Goal: Information Seeking & Learning: Learn about a topic

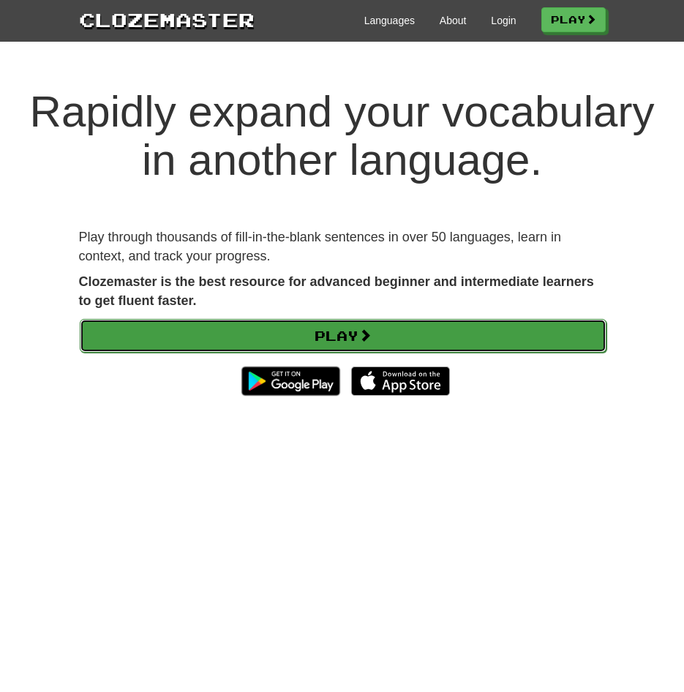
click at [398, 347] on link "Play" at bounding box center [343, 336] width 526 height 34
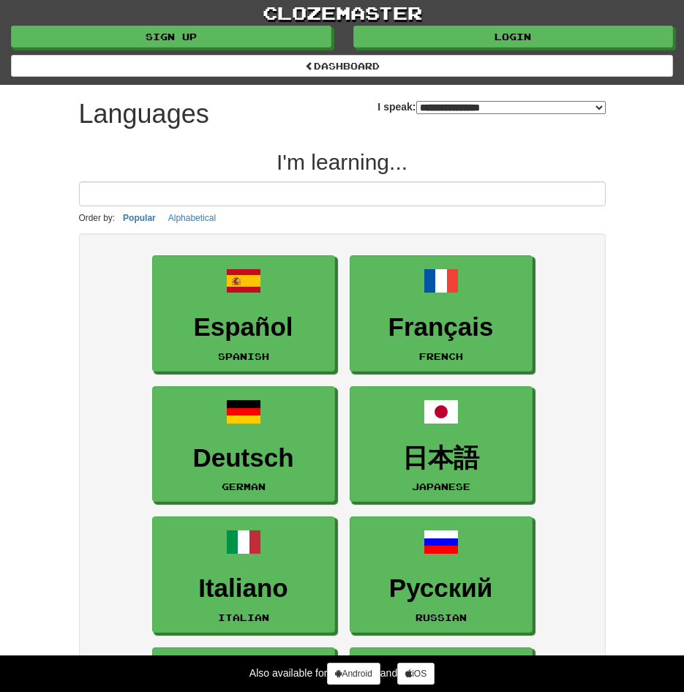
select select "*******"
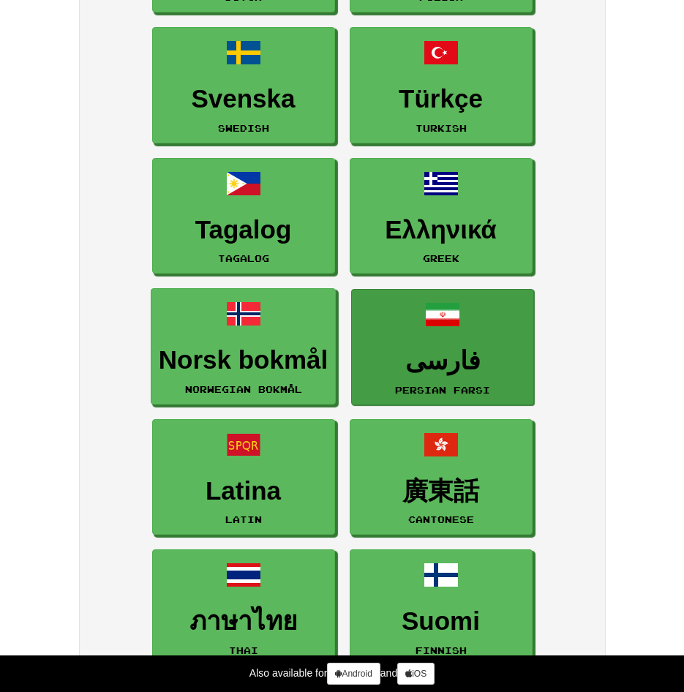
scroll to position [1024, 0]
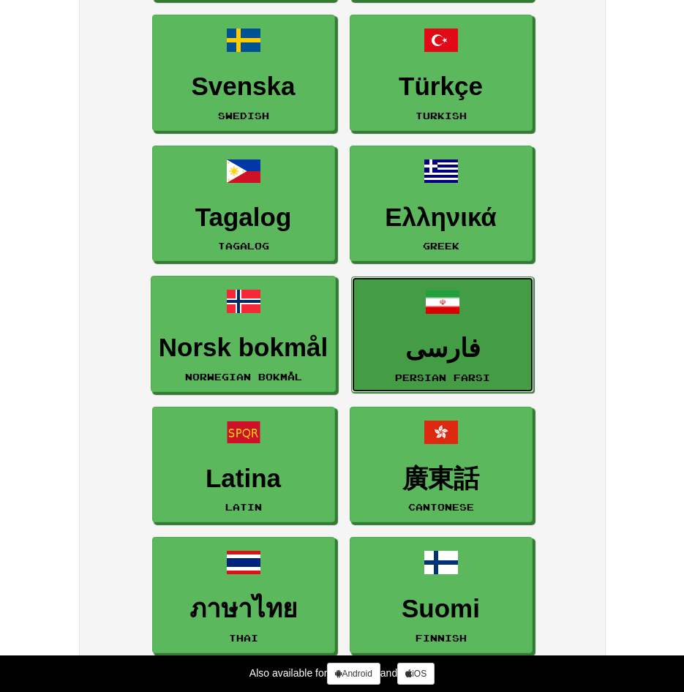
click at [406, 374] on small "Persian Farsi" at bounding box center [442, 377] width 95 height 10
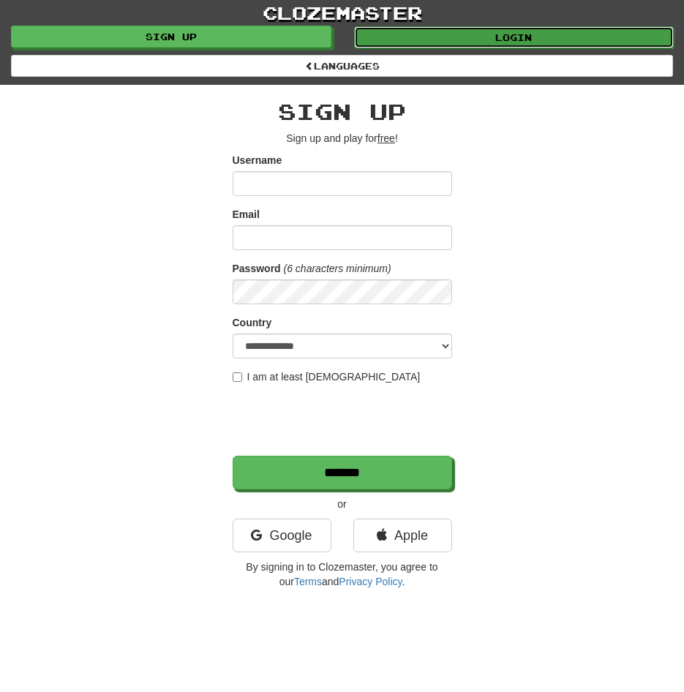
click at [526, 39] on link "Login" at bounding box center [514, 37] width 320 height 22
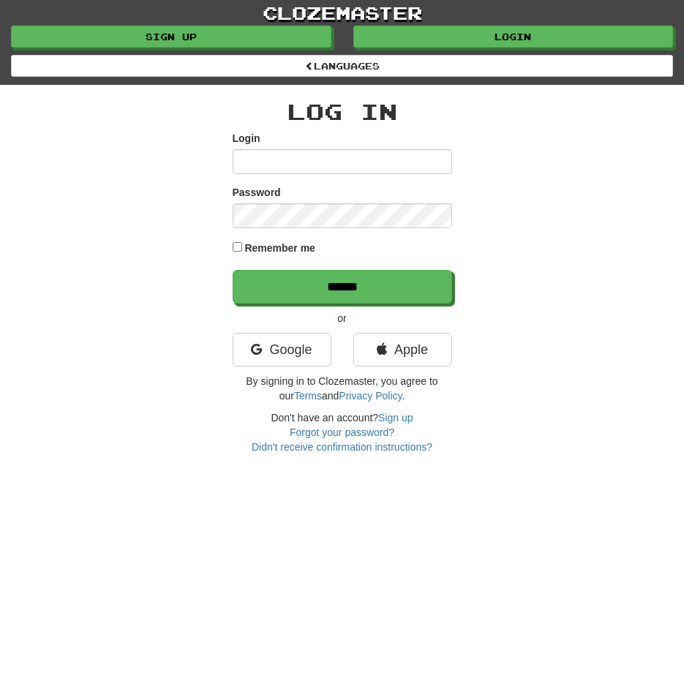
click at [321, 161] on input "Login" at bounding box center [341, 161] width 219 height 25
type input "**********"
click at [232, 270] on input "******" at bounding box center [341, 287] width 219 height 34
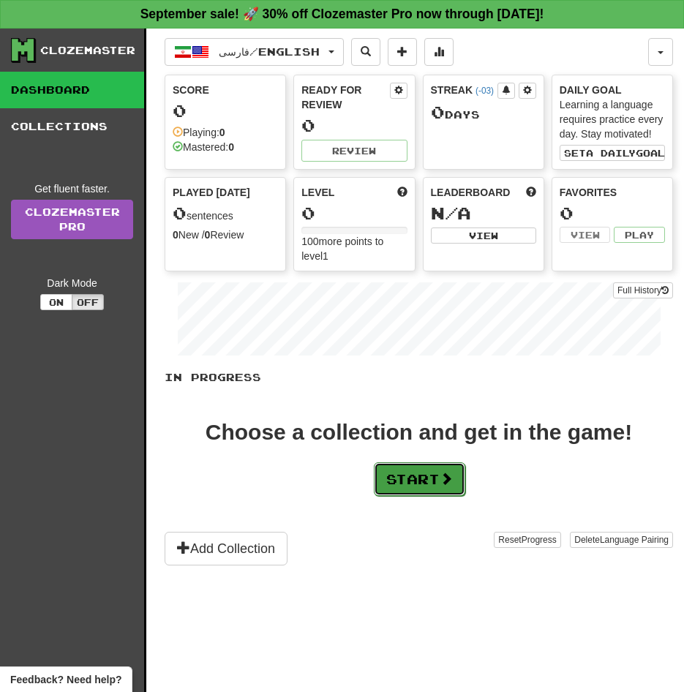
click at [387, 478] on button "Start" at bounding box center [419, 479] width 91 height 34
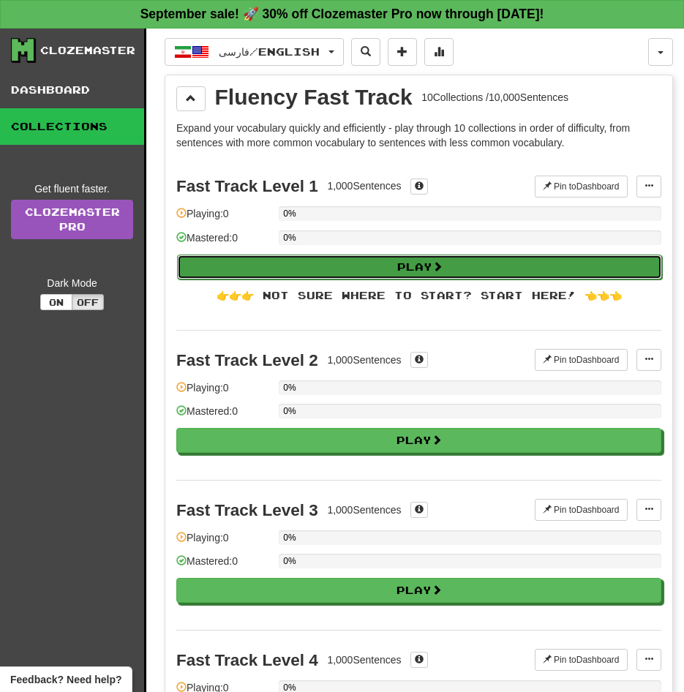
click at [330, 273] on button "Play" at bounding box center [419, 266] width 485 height 25
select select "**"
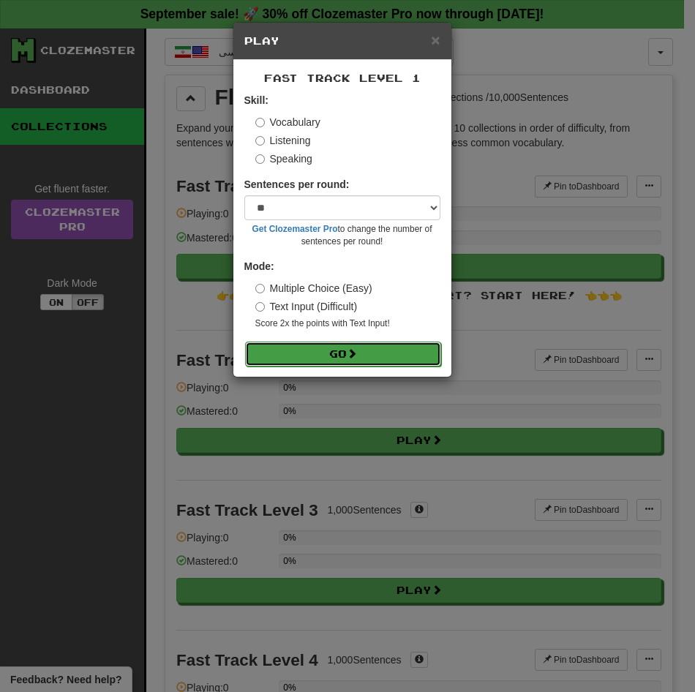
click at [340, 347] on button "Go" at bounding box center [343, 353] width 196 height 25
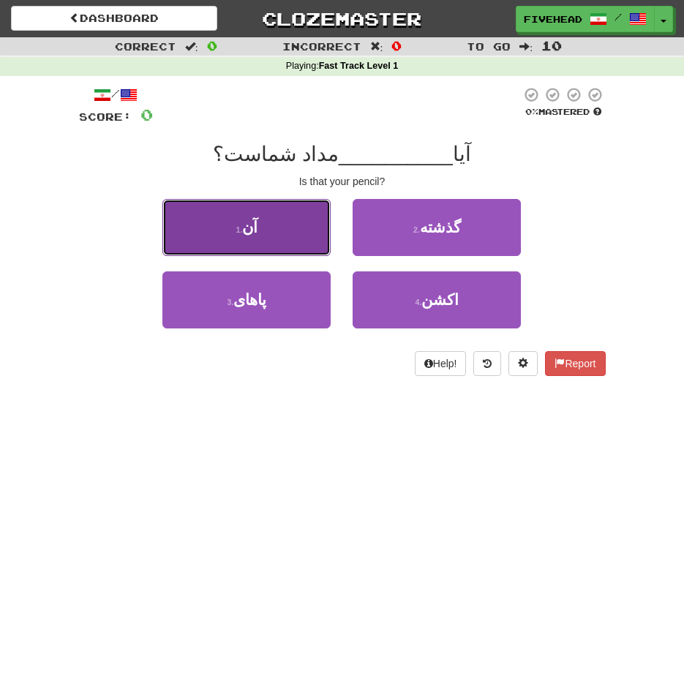
click at [254, 233] on span "آن" at bounding box center [249, 227] width 15 height 17
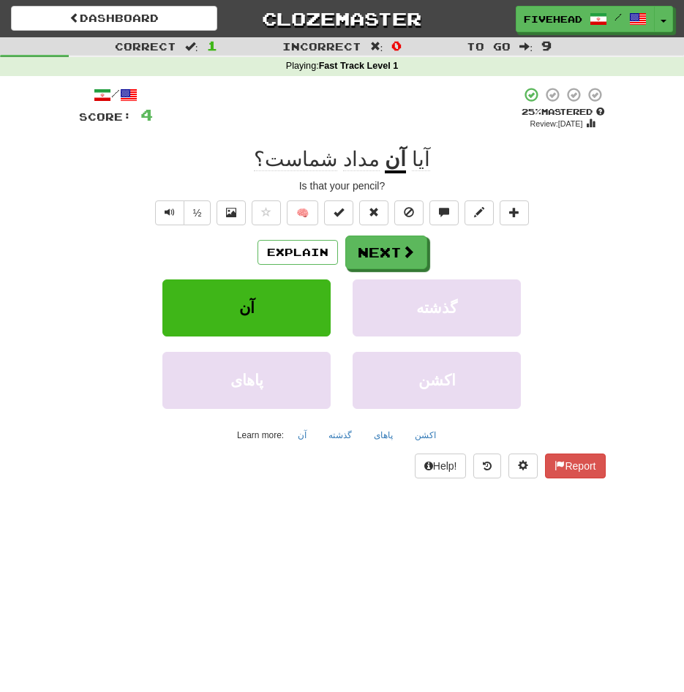
click at [385, 166] on u "آن" at bounding box center [395, 161] width 21 height 26
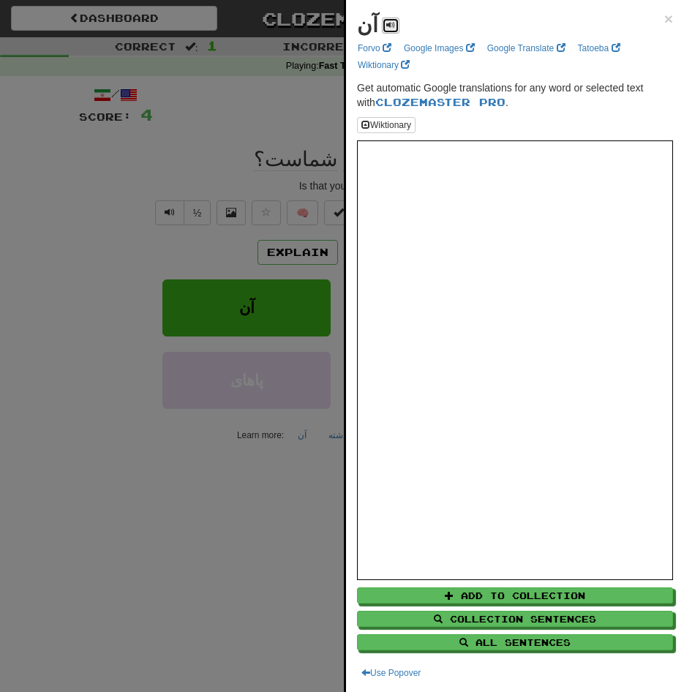
click at [385, 30] on button at bounding box center [391, 26] width 18 height 16
click at [261, 437] on div at bounding box center [342, 346] width 684 height 692
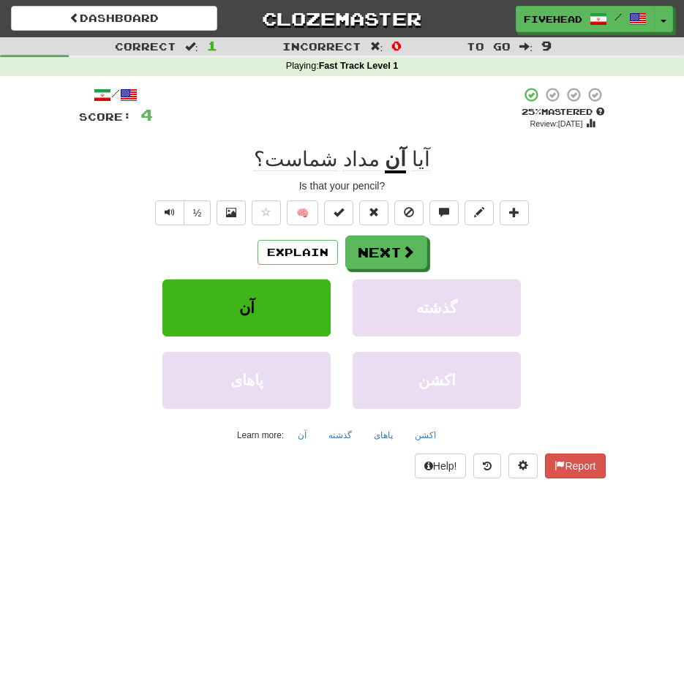
click at [412, 162] on span "آیا" at bounding box center [421, 159] width 18 height 23
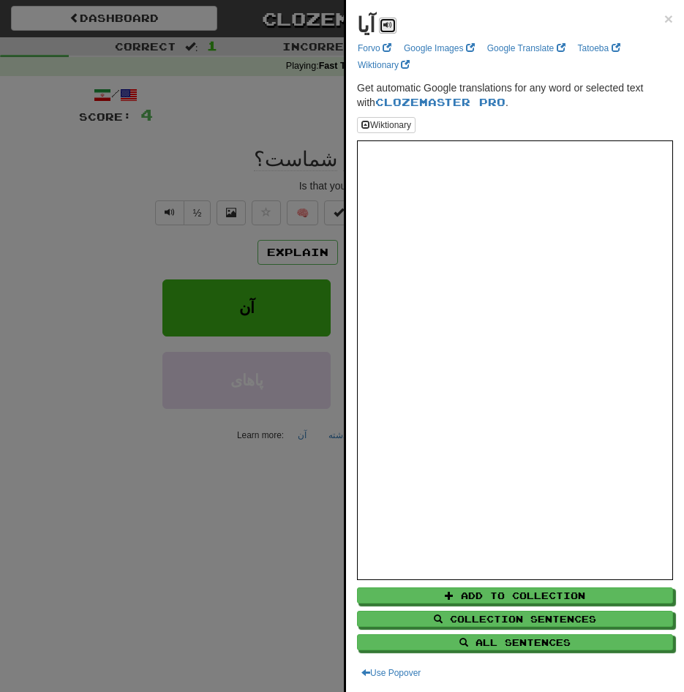
click at [385, 26] on span at bounding box center [387, 24] width 9 height 9
click at [310, 165] on div at bounding box center [342, 346] width 684 height 692
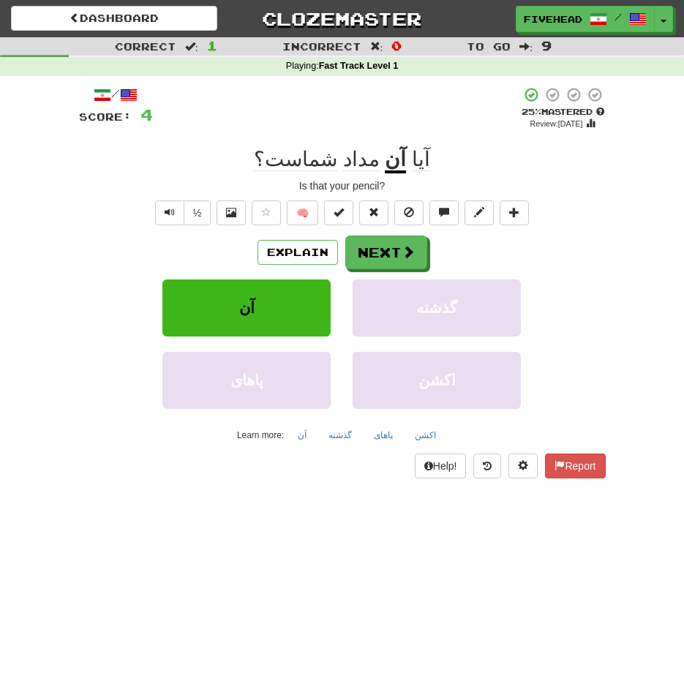
click at [358, 163] on span "مداد" at bounding box center [361, 159] width 37 height 23
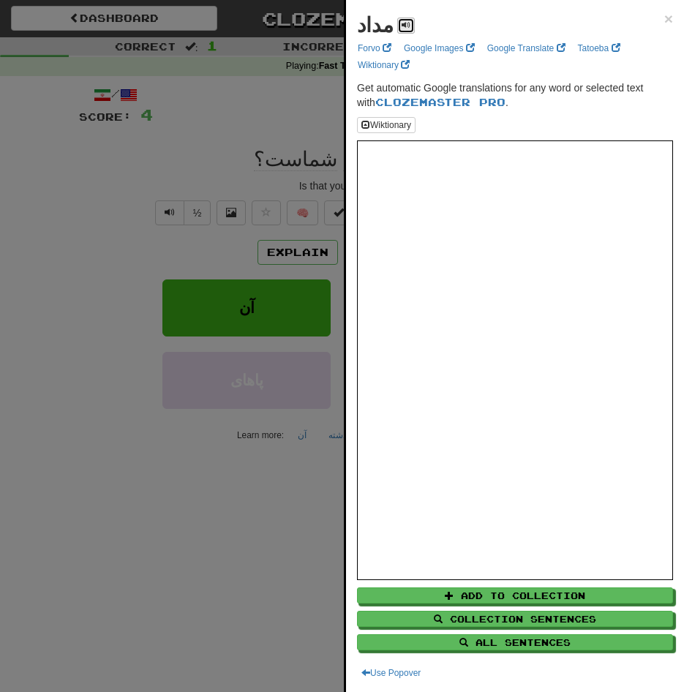
click at [401, 29] on span at bounding box center [405, 24] width 9 height 9
click at [239, 257] on div at bounding box center [342, 346] width 684 height 692
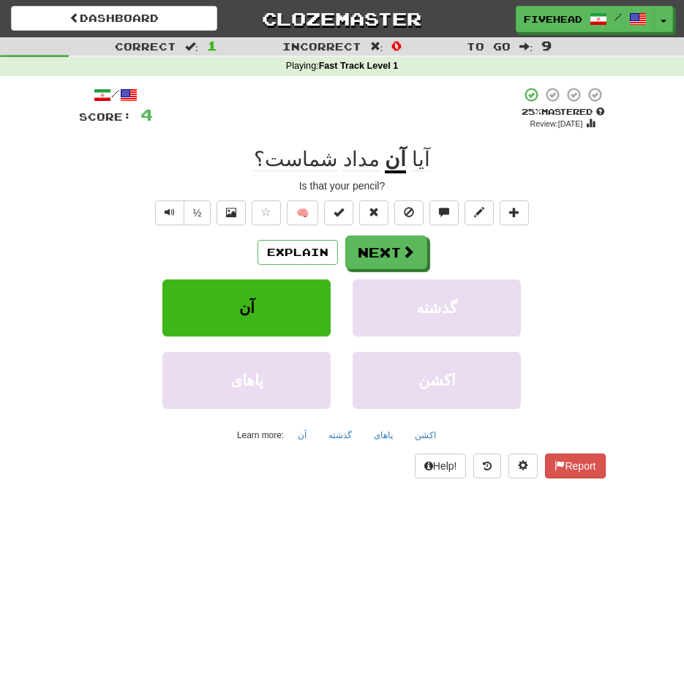
click at [324, 163] on span "شماست؟" at bounding box center [295, 159] width 83 height 23
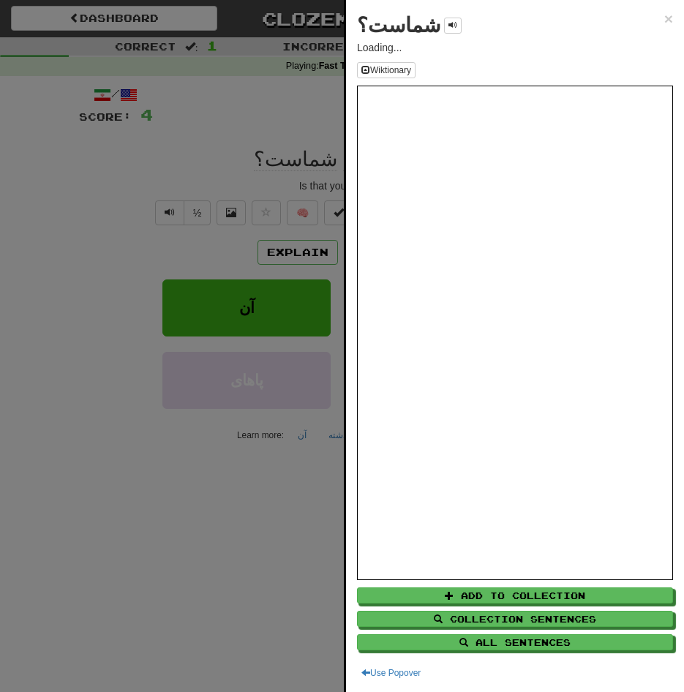
click at [273, 129] on div at bounding box center [342, 346] width 684 height 692
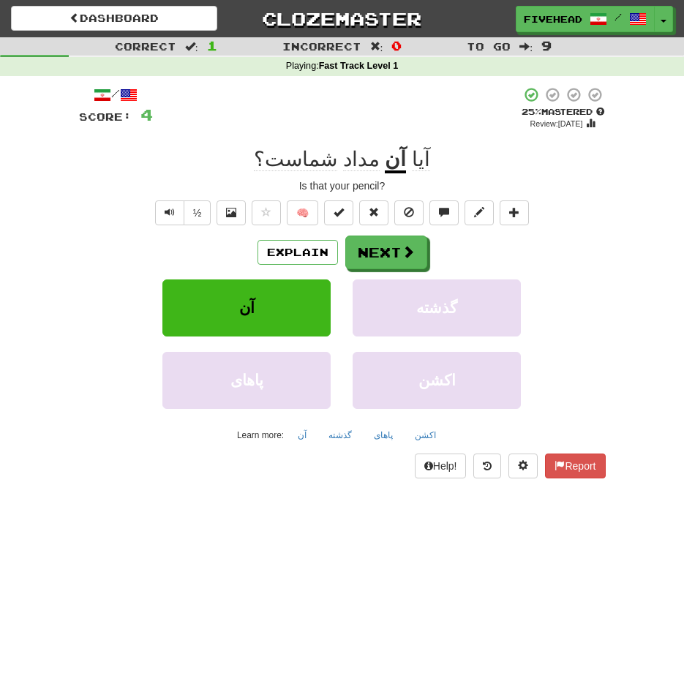
click at [320, 167] on span "شماست؟" at bounding box center [295, 159] width 83 height 23
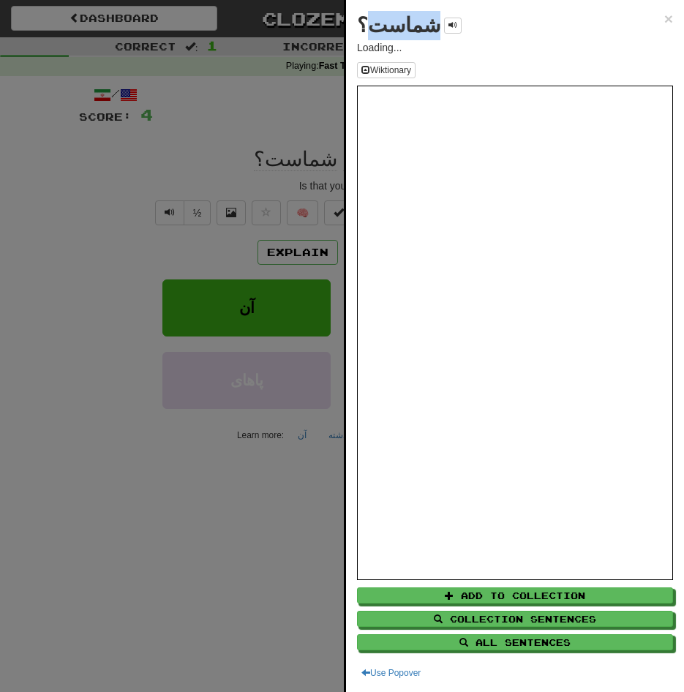
drag, startPoint x: 368, startPoint y: 21, endPoint x: 415, endPoint y: 34, distance: 48.4
click at [415, 34] on strong "شماست؟" at bounding box center [398, 25] width 83 height 23
click at [444, 29] on button at bounding box center [453, 26] width 18 height 16
drag, startPoint x: 420, startPoint y: 29, endPoint x: 390, endPoint y: 31, distance: 30.7
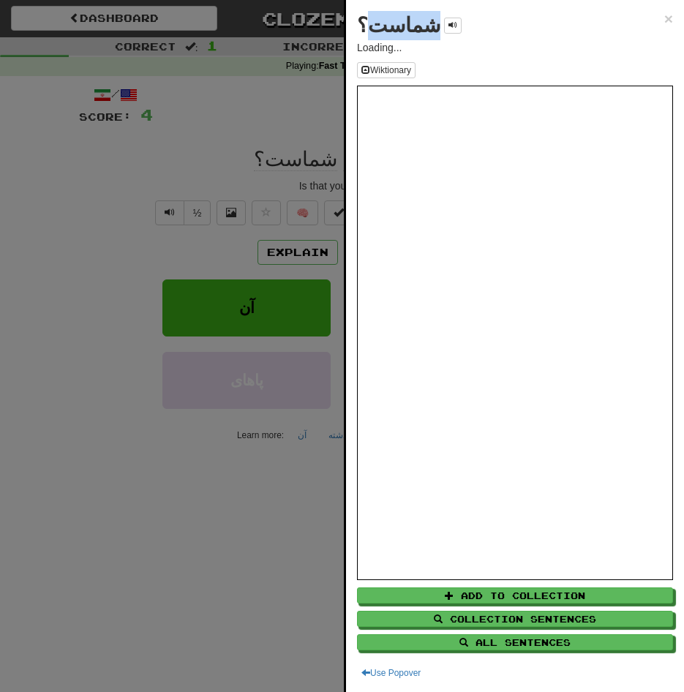
click at [391, 31] on strong "شماست؟" at bounding box center [398, 25] width 83 height 23
drag, startPoint x: 365, startPoint y: 26, endPoint x: 412, endPoint y: 26, distance: 46.8
click at [412, 26] on strong "شماست؟" at bounding box center [398, 25] width 83 height 23
copy strong "شماست"
click at [664, 20] on span "×" at bounding box center [668, 18] width 9 height 17
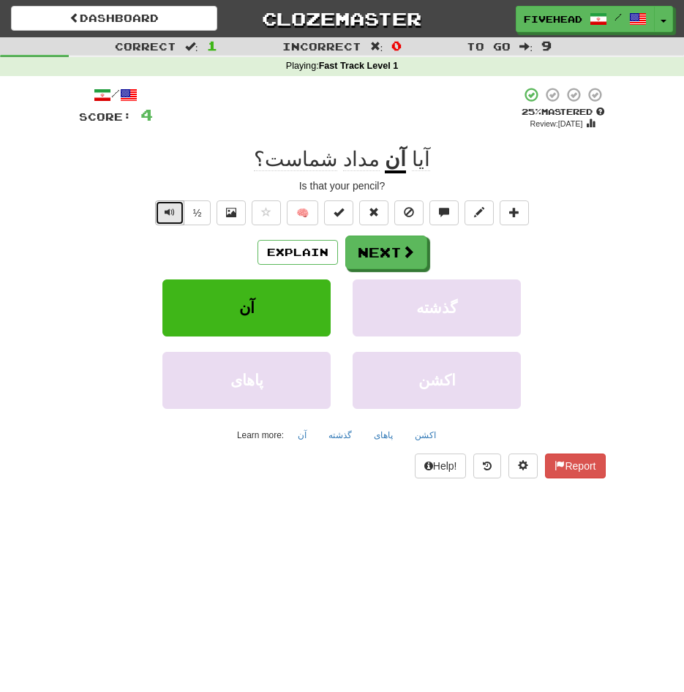
click at [174, 216] on button "Text-to-speech controls" at bounding box center [169, 212] width 29 height 25
click at [160, 218] on button "Text-to-speech controls" at bounding box center [169, 212] width 29 height 25
click at [167, 219] on button "Text-to-speech controls" at bounding box center [169, 212] width 29 height 25
click at [407, 246] on span at bounding box center [408, 252] width 13 height 13
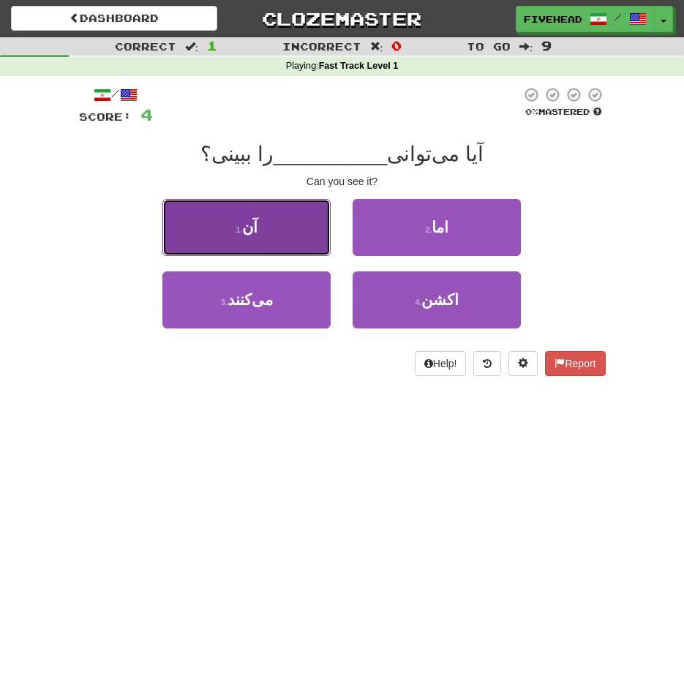
click at [317, 210] on button "1 . آن" at bounding box center [246, 227] width 168 height 57
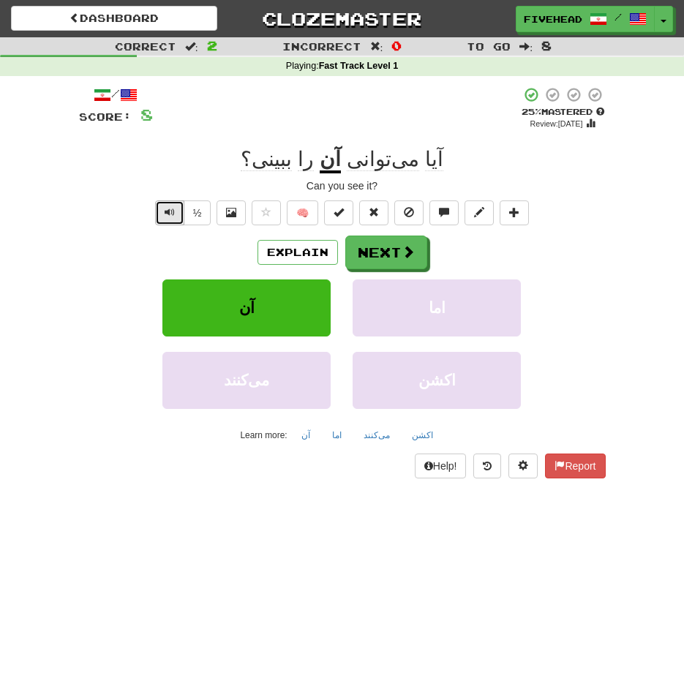
click at [165, 216] on span "Text-to-speech controls" at bounding box center [170, 212] width 10 height 10
click at [389, 164] on span "می‌توانی" at bounding box center [383, 159] width 72 height 23
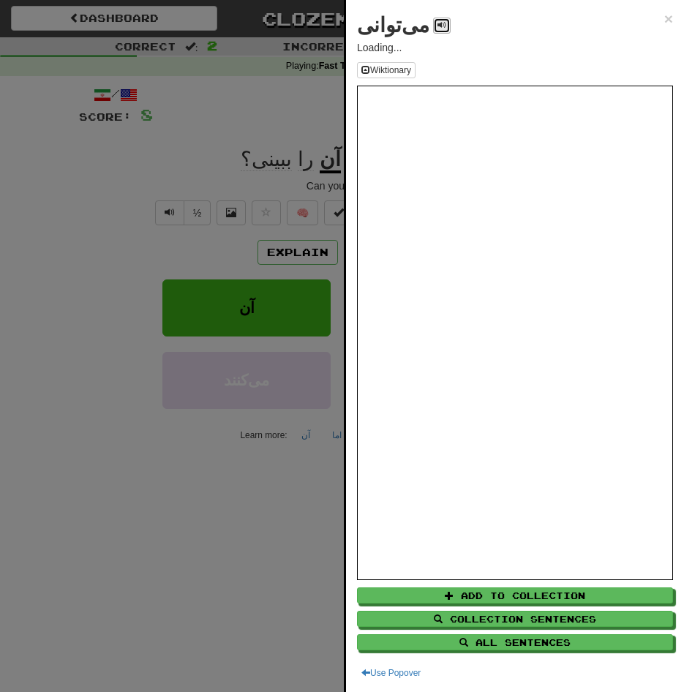
click at [433, 31] on button at bounding box center [442, 26] width 18 height 16
click at [433, 24] on button at bounding box center [442, 26] width 18 height 16
click at [155, 235] on div at bounding box center [342, 346] width 684 height 692
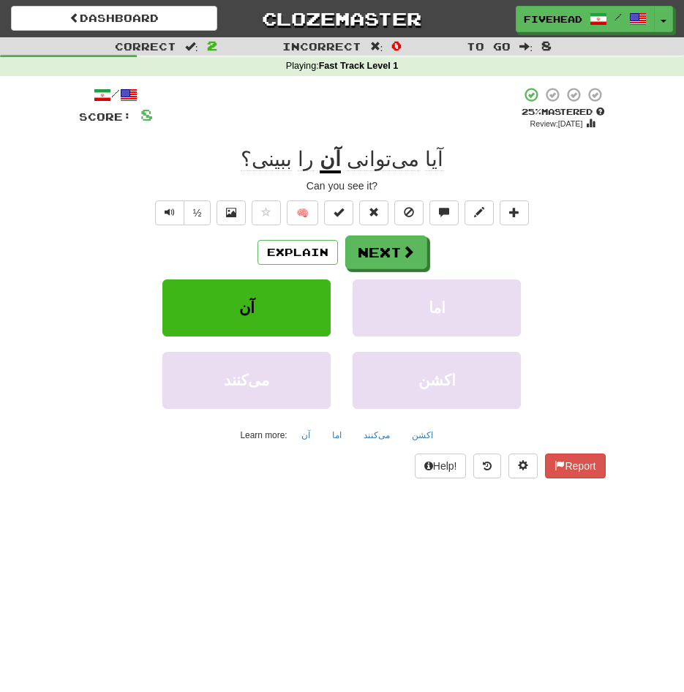
click at [425, 153] on span "آیا" at bounding box center [434, 159] width 18 height 23
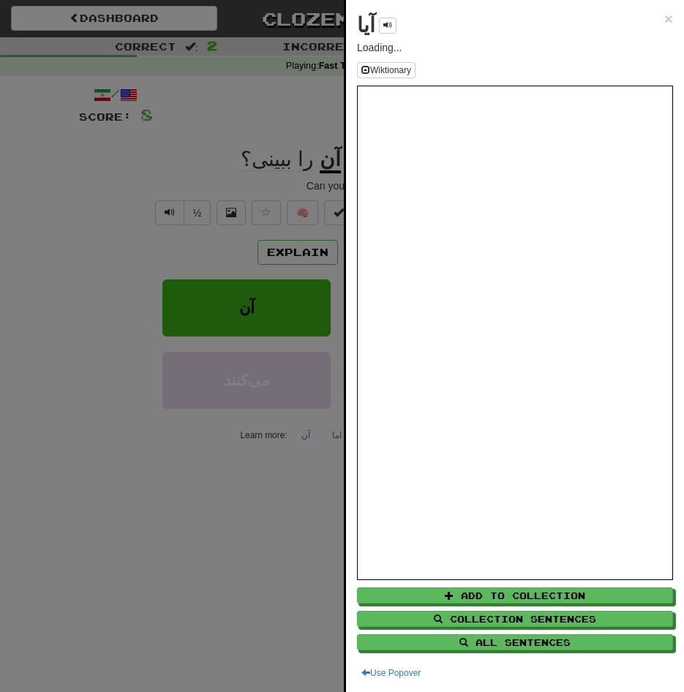
click at [237, 140] on div at bounding box center [342, 346] width 684 height 692
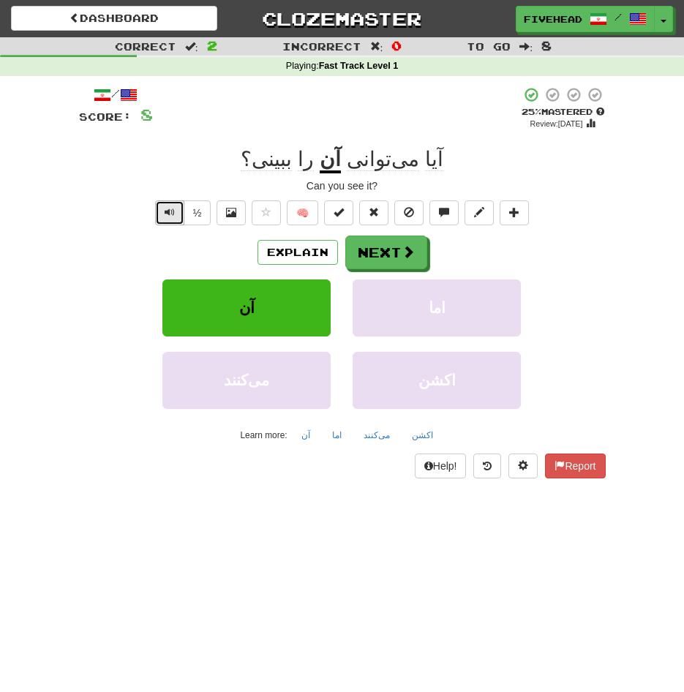
click at [175, 219] on button "Text-to-speech controls" at bounding box center [169, 212] width 29 height 25
click at [288, 165] on span "ببینی؟" at bounding box center [266, 159] width 51 height 23
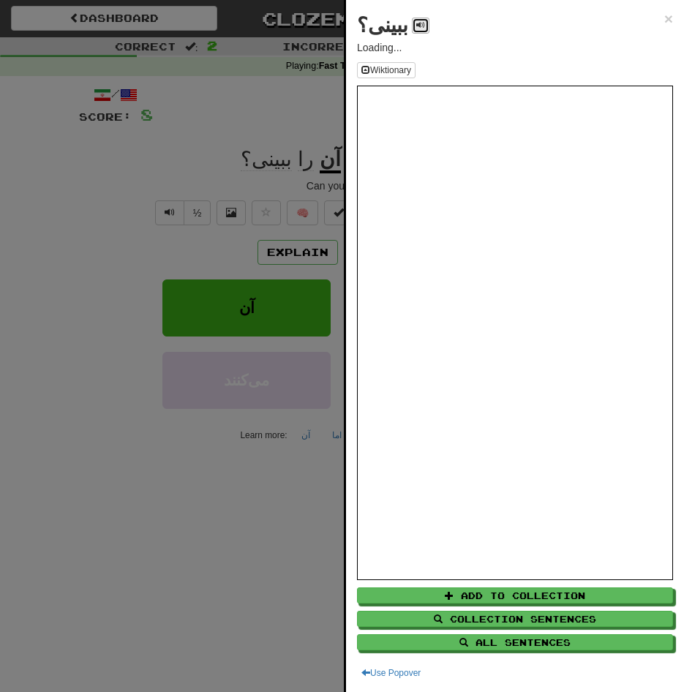
click at [412, 30] on button at bounding box center [421, 26] width 18 height 16
click at [416, 27] on span at bounding box center [420, 24] width 9 height 9
click at [116, 127] on div at bounding box center [342, 346] width 684 height 692
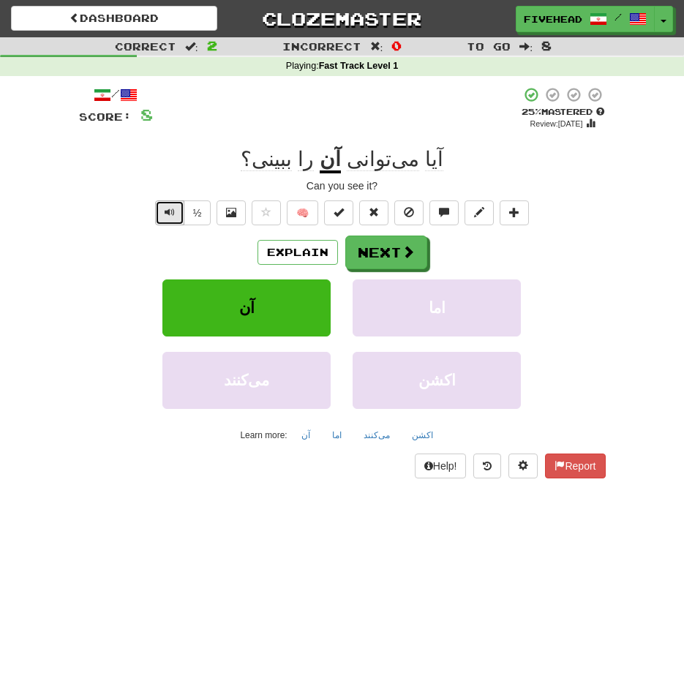
click at [173, 203] on button "Text-to-speech controls" at bounding box center [169, 212] width 29 height 25
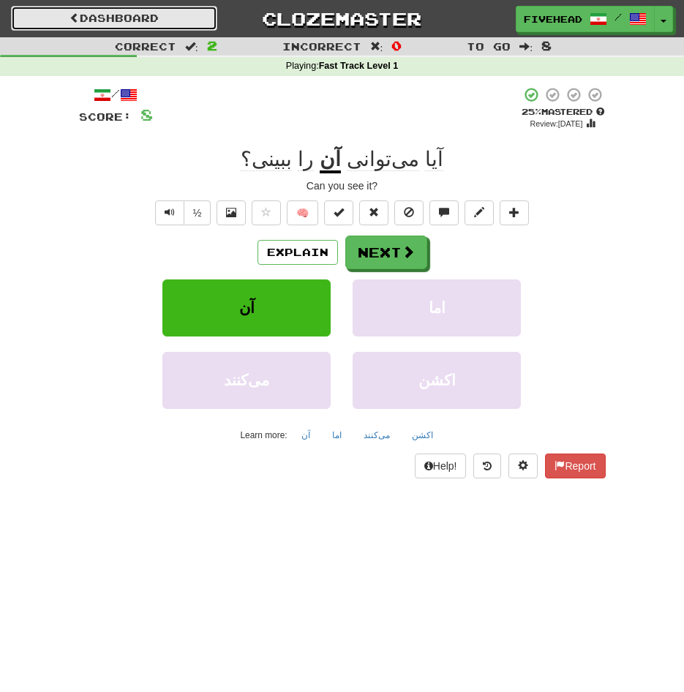
click at [51, 11] on link "Dashboard" at bounding box center [114, 18] width 206 height 25
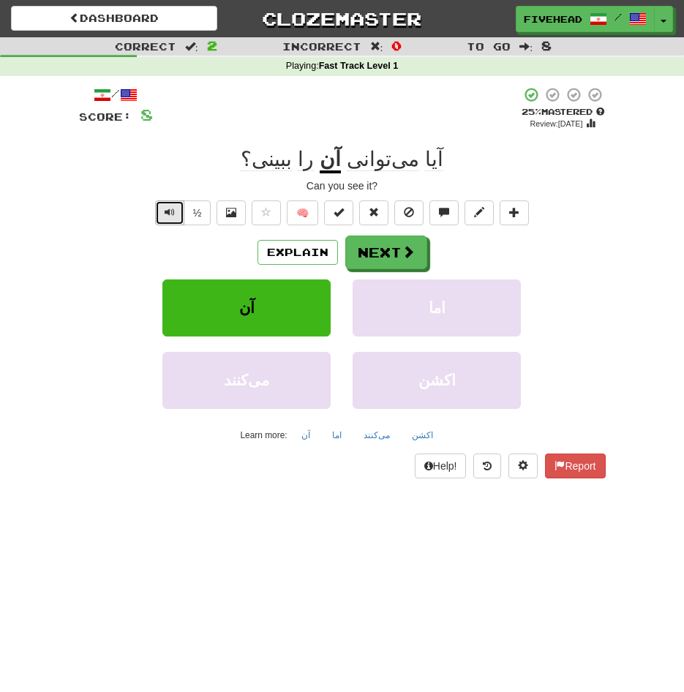
click at [180, 216] on button "Text-to-speech controls" at bounding box center [169, 212] width 29 height 25
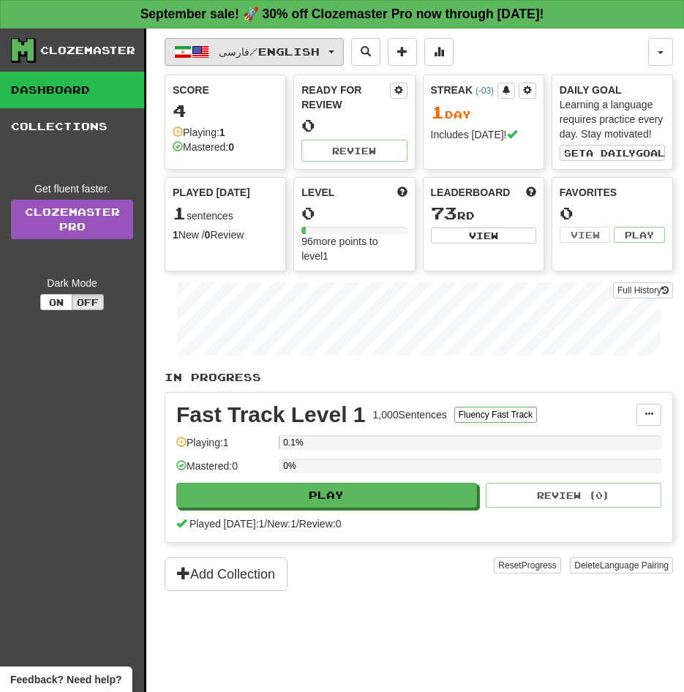
click at [254, 49] on span "فارسی / English" at bounding box center [269, 51] width 101 height 12
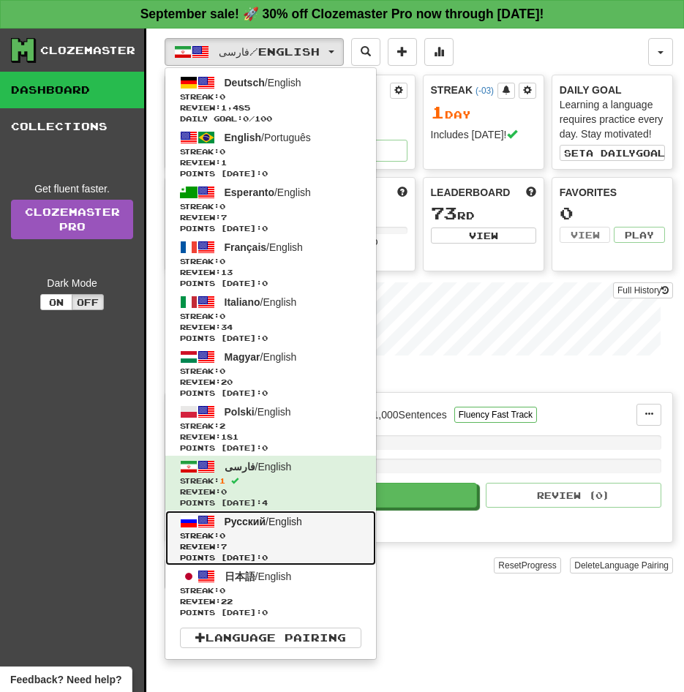
click at [294, 545] on span "Review: 7" at bounding box center [270, 546] width 181 height 11
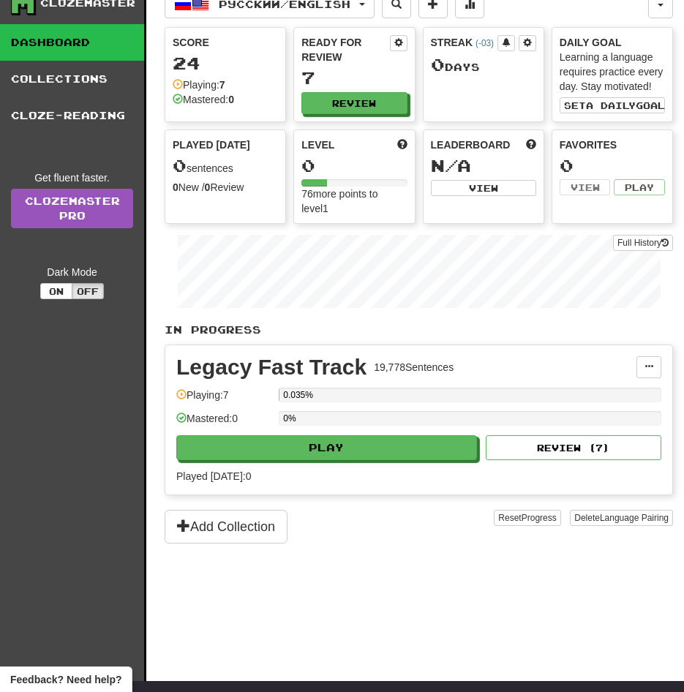
scroll to position [73, 0]
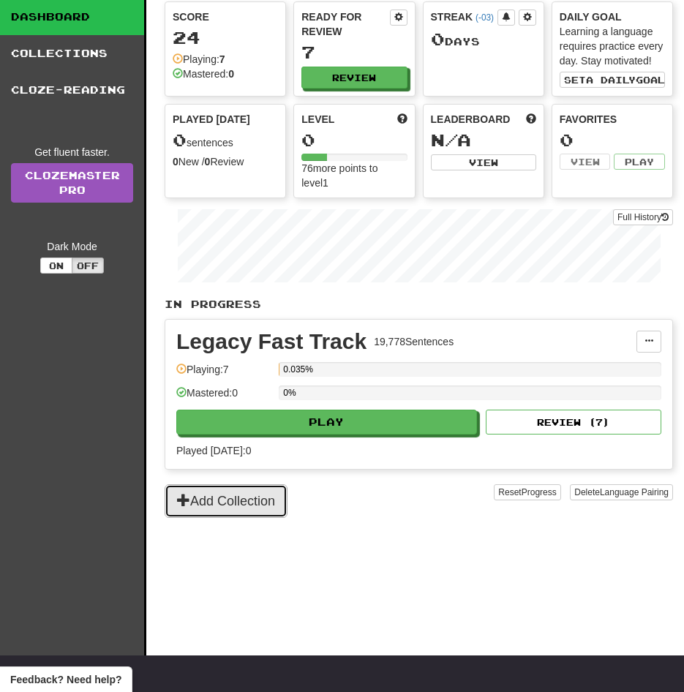
click at [265, 503] on button "Add Collection" at bounding box center [226, 501] width 123 height 34
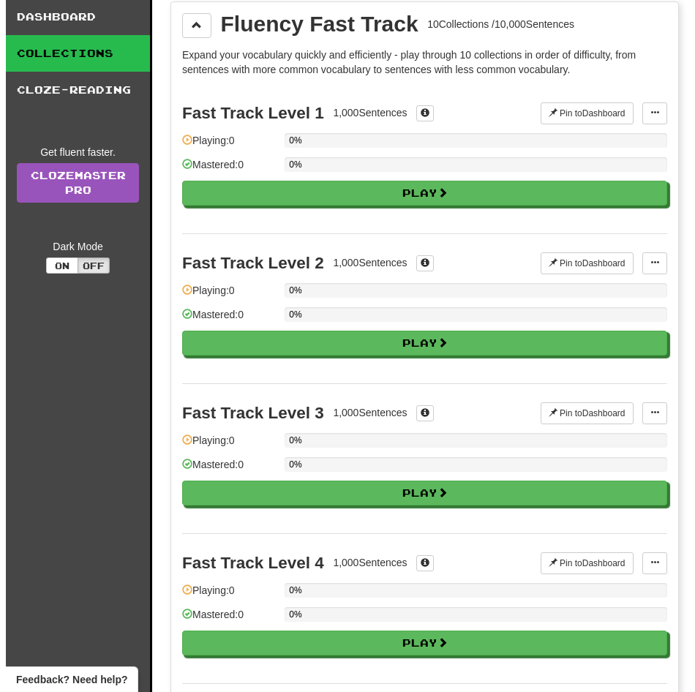
scroll to position [0, 0]
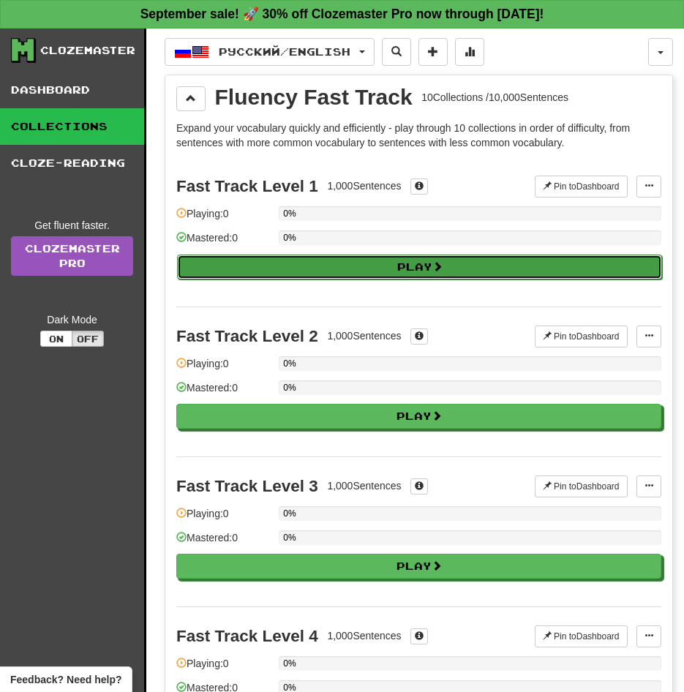
click at [375, 268] on button "Play" at bounding box center [419, 266] width 485 height 25
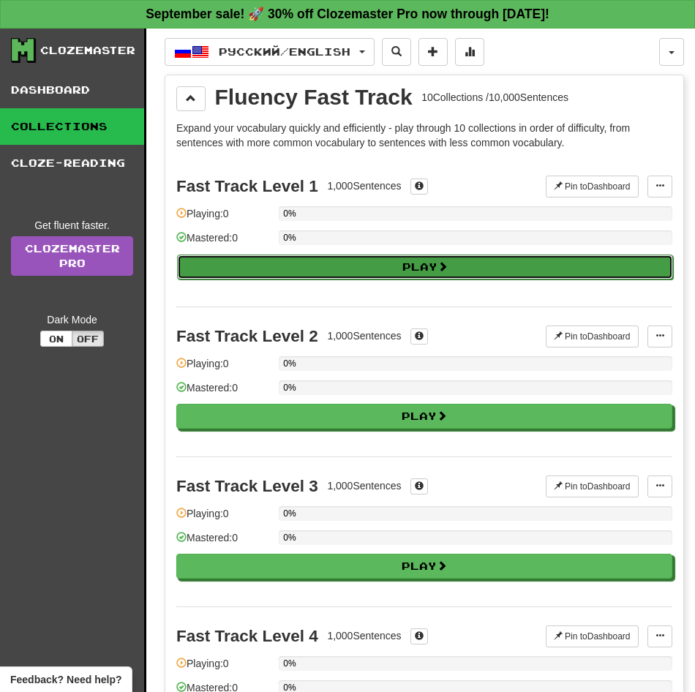
select select "**"
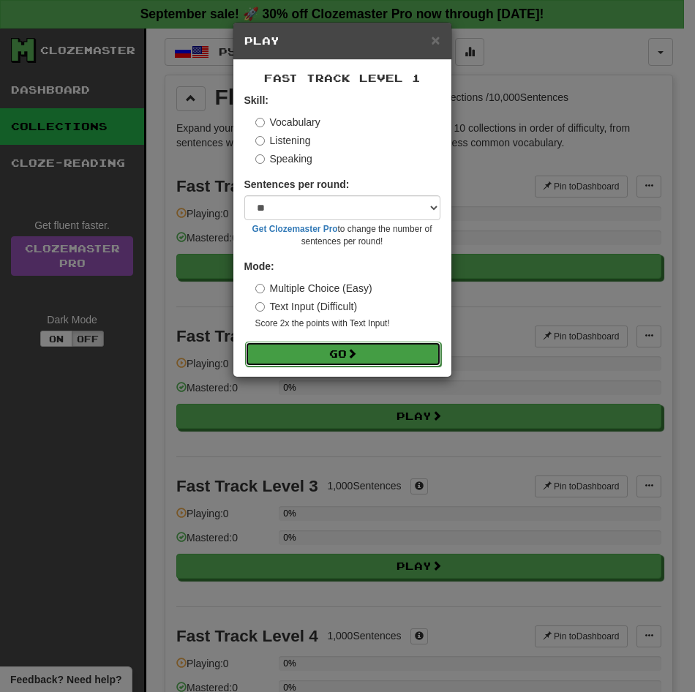
click at [339, 358] on button "Go" at bounding box center [343, 353] width 196 height 25
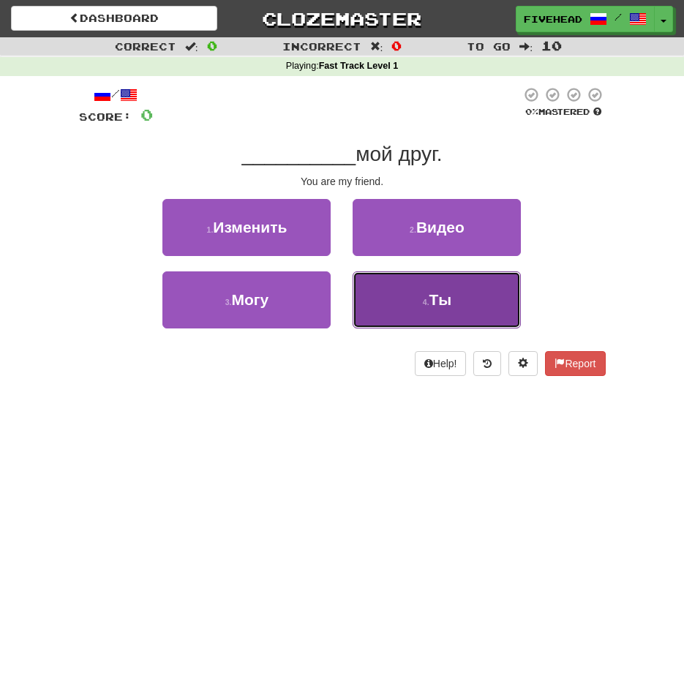
click at [407, 301] on button "4 . Ты" at bounding box center [436, 299] width 168 height 57
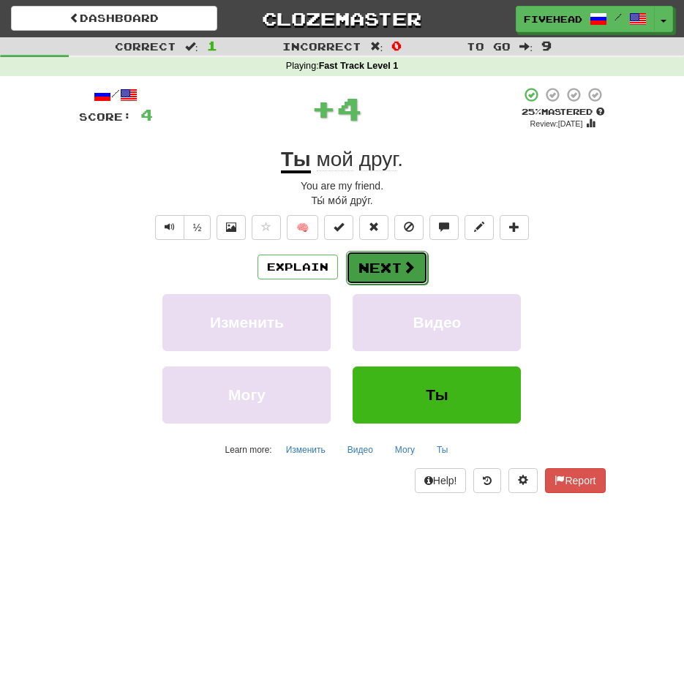
click at [387, 262] on button "Next" at bounding box center [387, 268] width 82 height 34
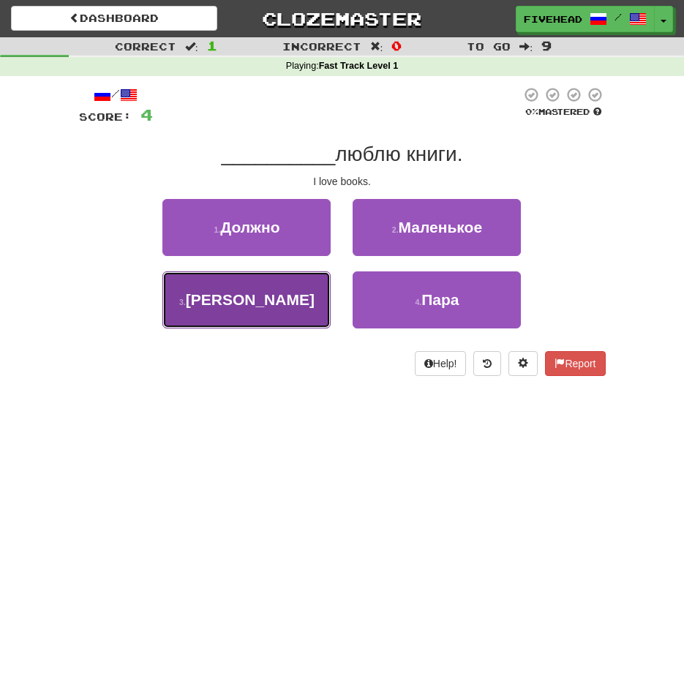
click at [297, 288] on button "3 . Я" at bounding box center [246, 299] width 168 height 57
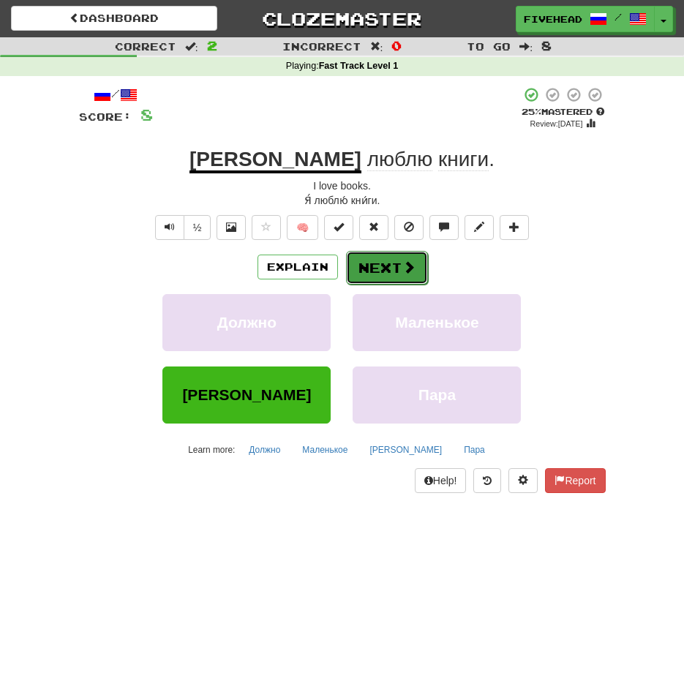
click at [366, 273] on button "Next" at bounding box center [387, 268] width 82 height 34
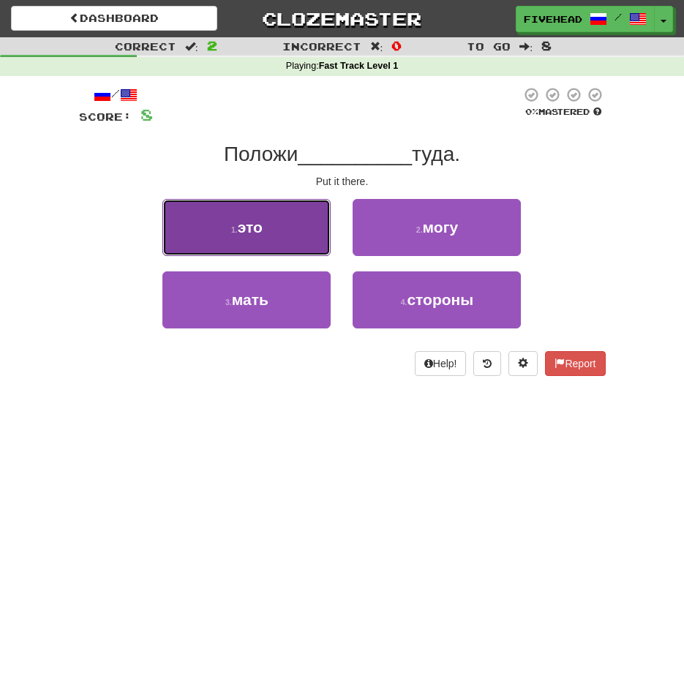
click at [312, 236] on button "1 . это" at bounding box center [246, 227] width 168 height 57
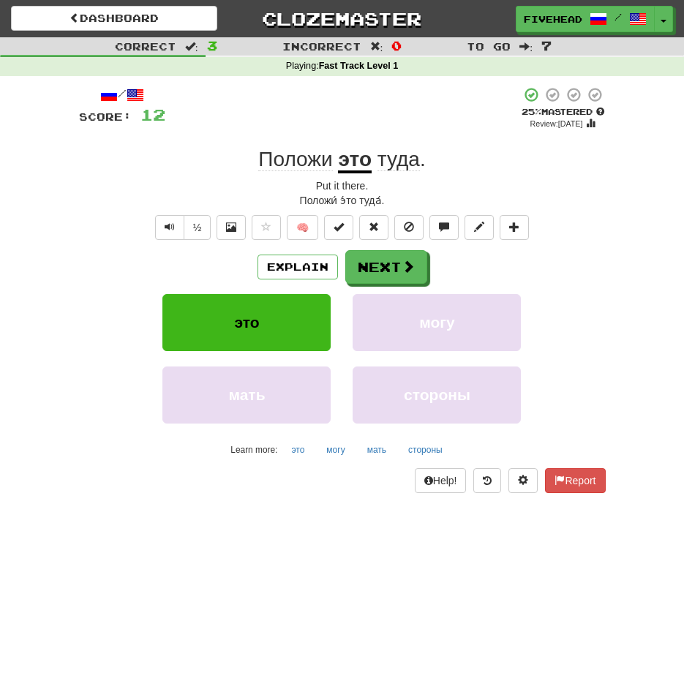
click at [295, 148] on span "Положи" at bounding box center [295, 159] width 74 height 23
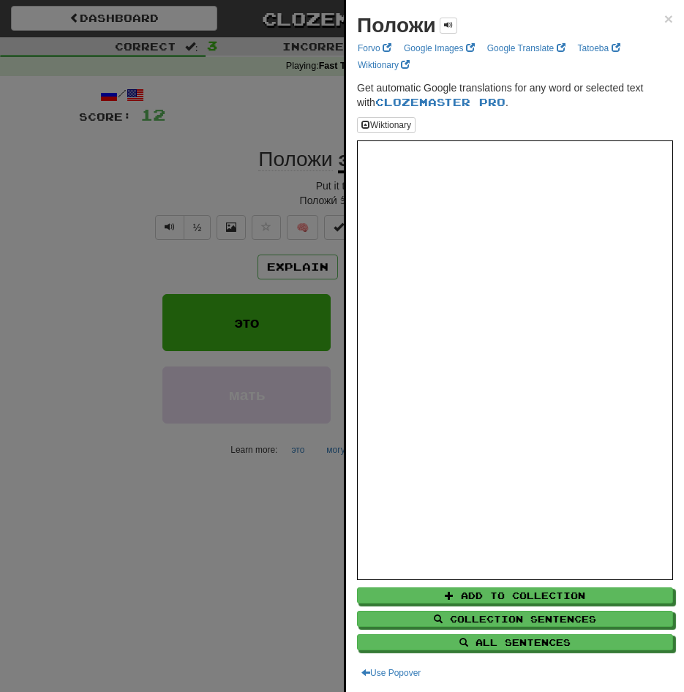
click at [262, 184] on div at bounding box center [342, 346] width 684 height 692
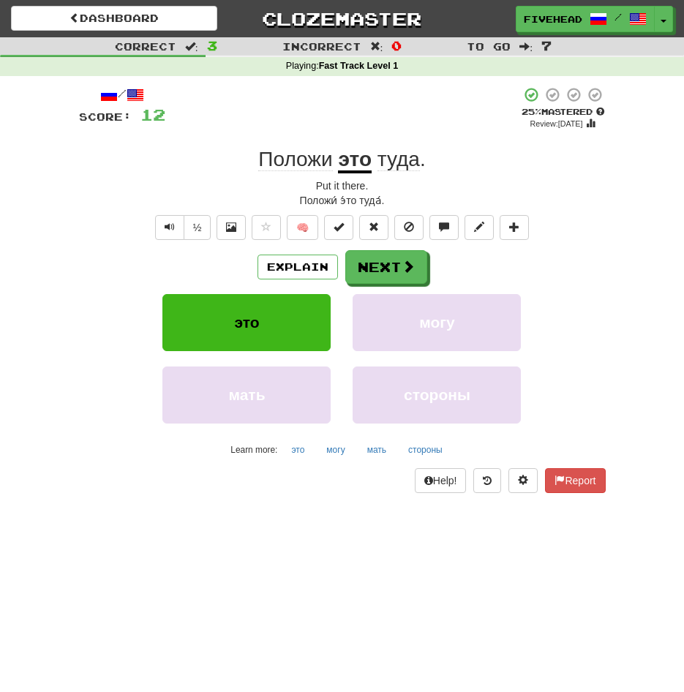
click at [403, 166] on span "туда" at bounding box center [398, 159] width 42 height 23
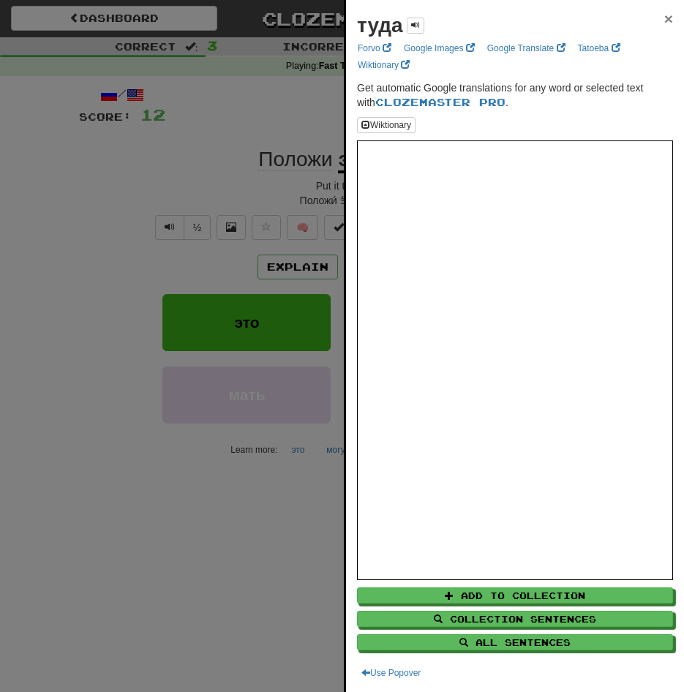
click at [664, 22] on span "×" at bounding box center [668, 18] width 9 height 17
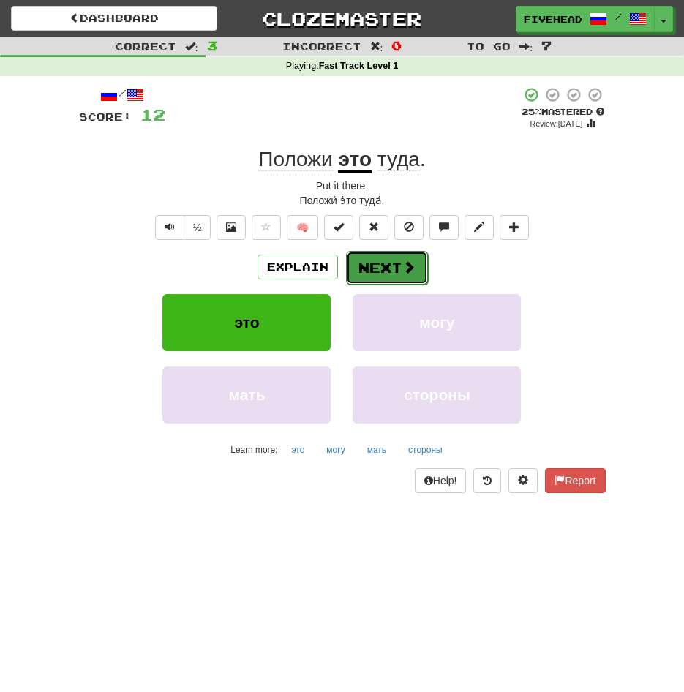
click at [398, 262] on button "Next" at bounding box center [387, 268] width 82 height 34
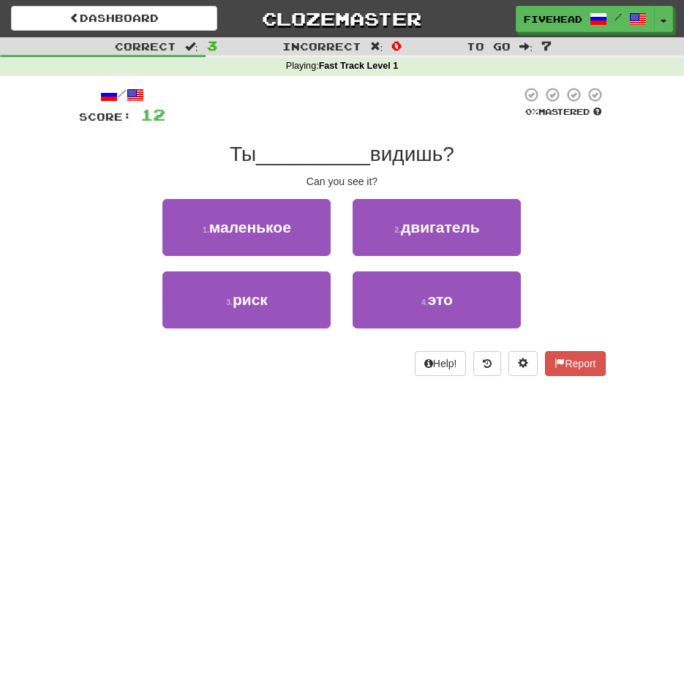
click at [625, 452] on div "Dashboard Clozemaster fiveheadedcat / Toggle Dropdown Dashboard Leaderboard Act…" at bounding box center [342, 346] width 684 height 692
click at [421, 156] on span "видишь?" at bounding box center [412, 154] width 84 height 23
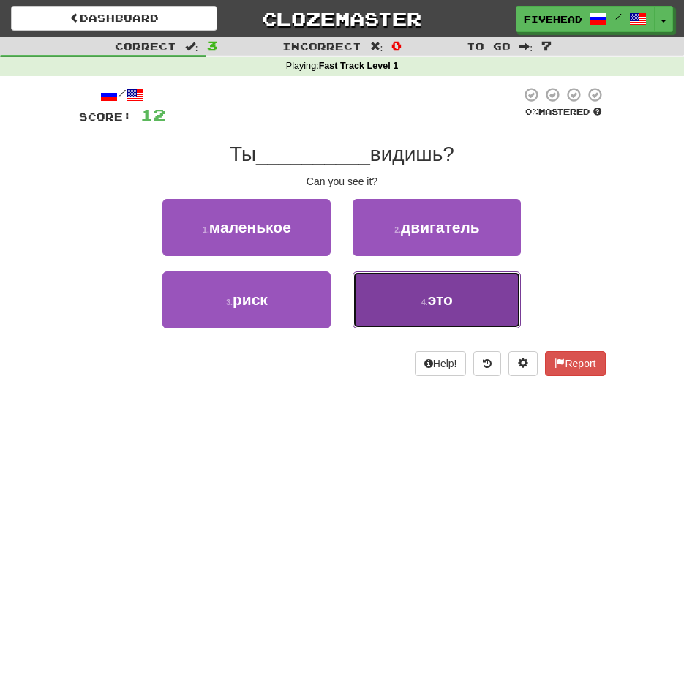
click at [400, 290] on button "4 . это" at bounding box center [436, 299] width 168 height 57
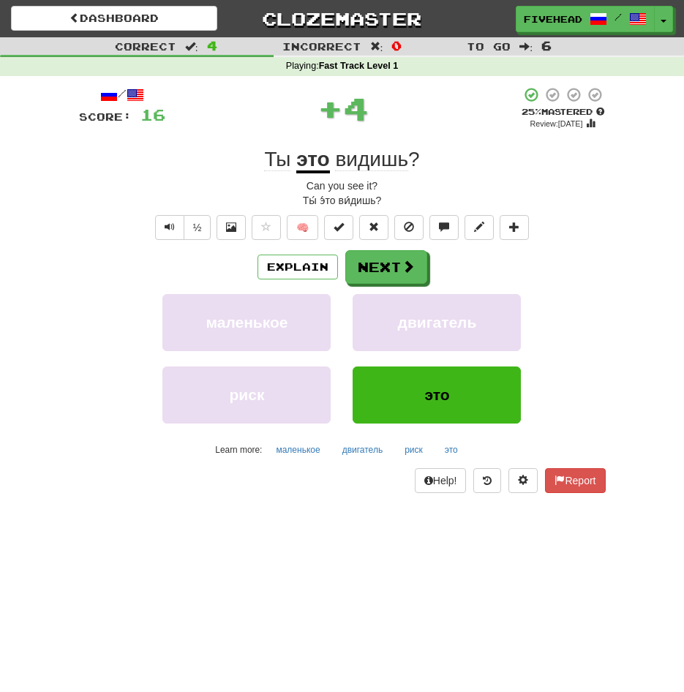
click at [356, 161] on span "видишь" at bounding box center [371, 159] width 73 height 23
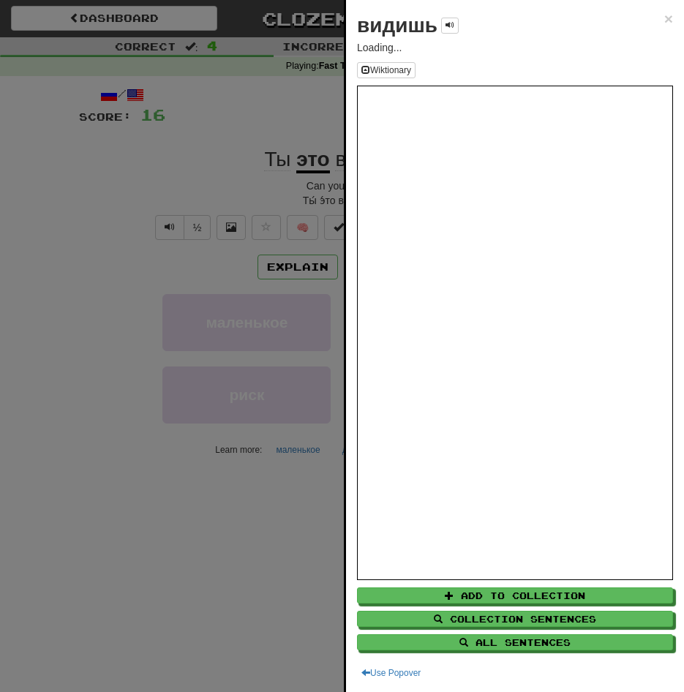
click at [298, 279] on div at bounding box center [342, 346] width 684 height 692
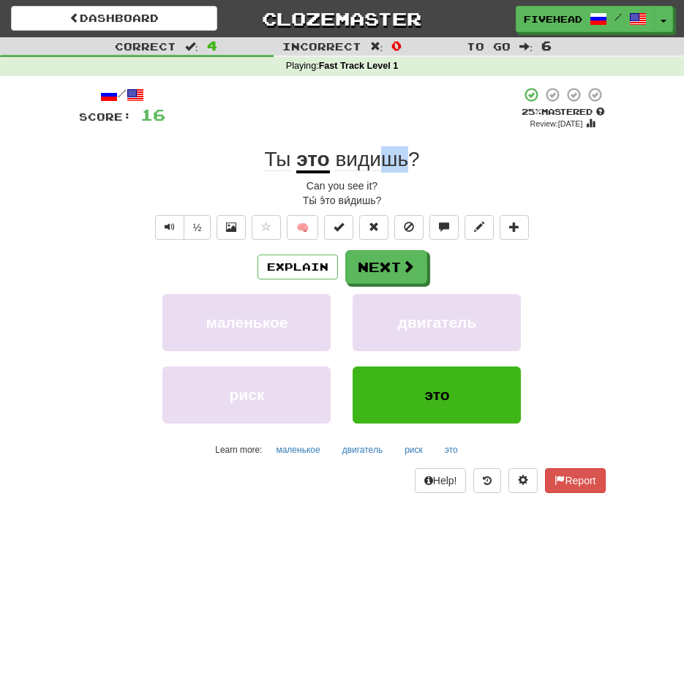
drag, startPoint x: 408, startPoint y: 162, endPoint x: 385, endPoint y: 162, distance: 22.7
click at [385, 162] on span "видишь ?" at bounding box center [375, 159] width 90 height 23
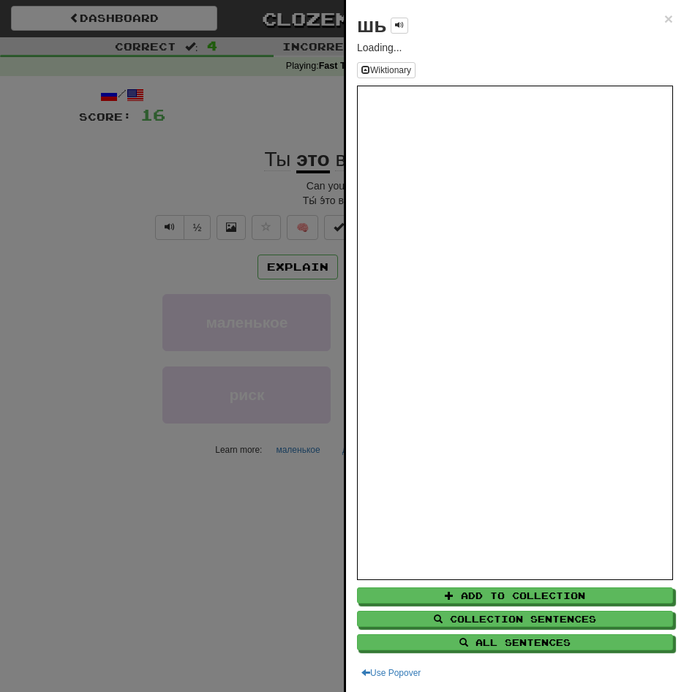
scroll to position [73, 0]
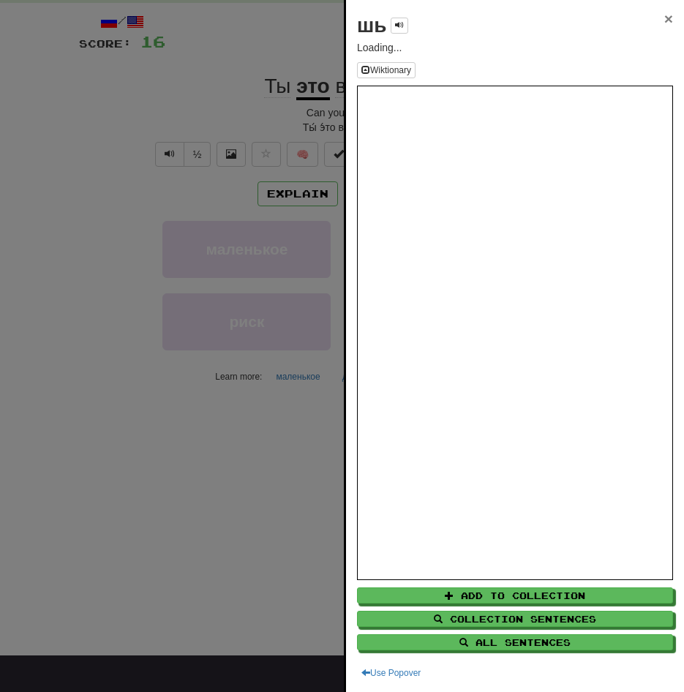
click at [664, 19] on span "×" at bounding box center [668, 18] width 9 height 17
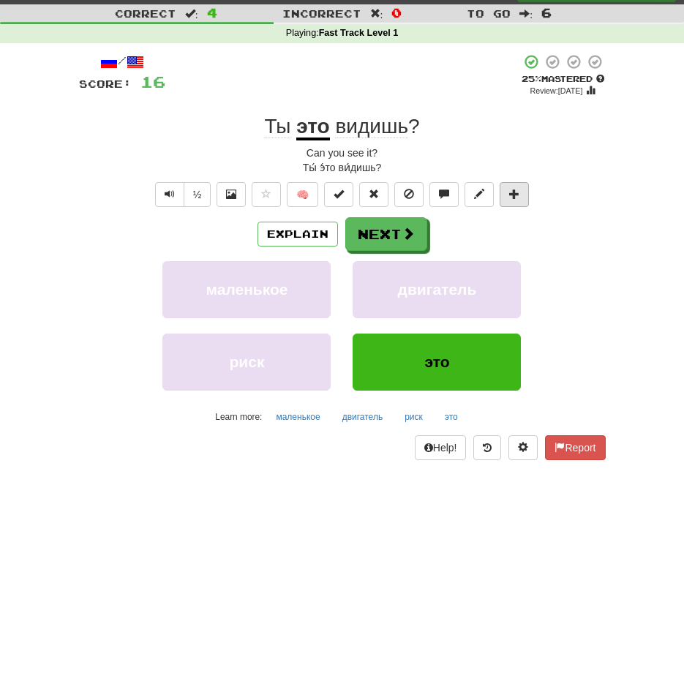
scroll to position [0, 0]
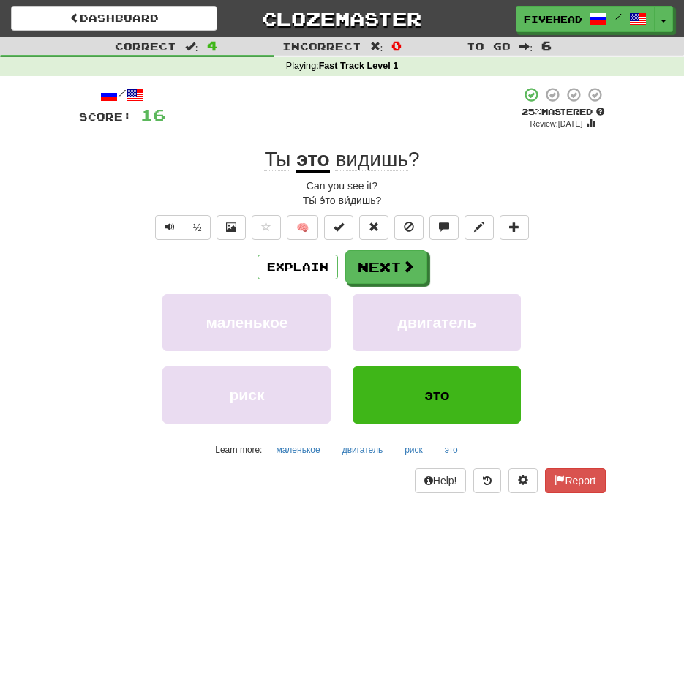
click at [357, 160] on span "видишь" at bounding box center [371, 159] width 73 height 23
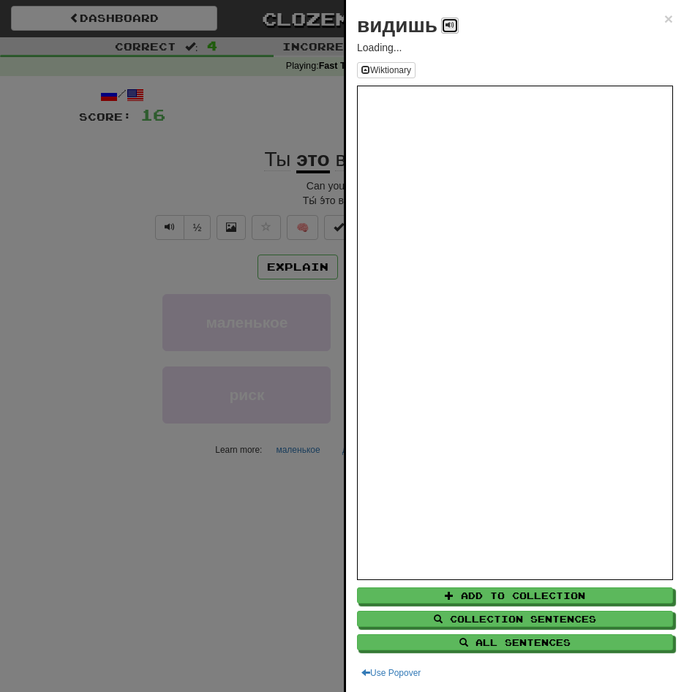
click at [446, 26] on span at bounding box center [449, 24] width 9 height 9
click at [222, 246] on div at bounding box center [342, 346] width 684 height 692
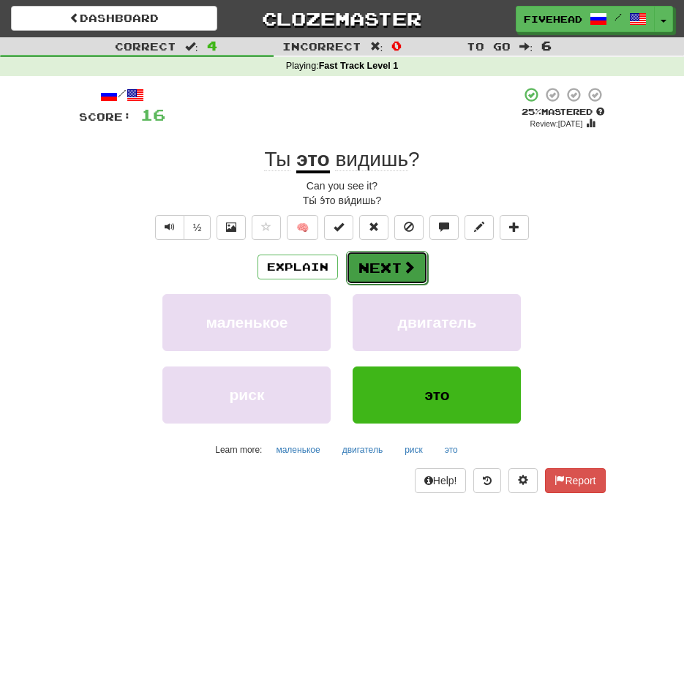
click at [420, 263] on button "Next" at bounding box center [387, 268] width 82 height 34
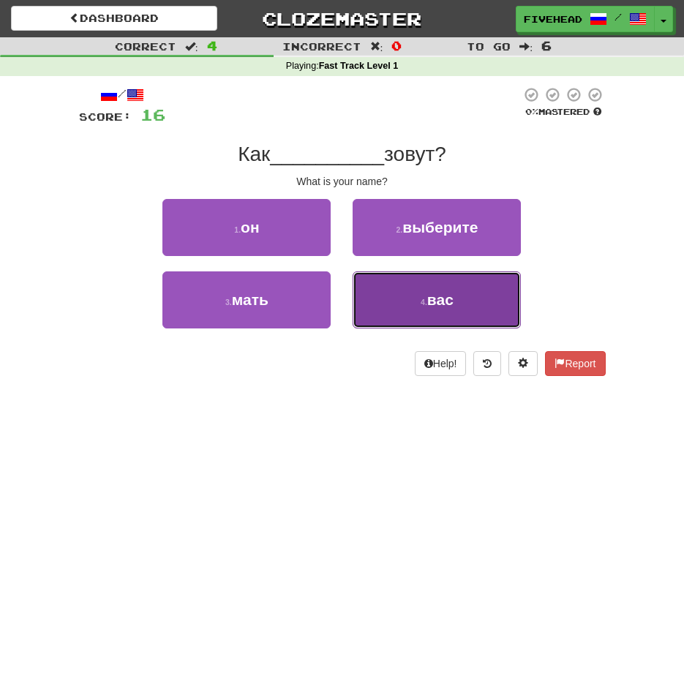
click at [445, 292] on span "вас" at bounding box center [440, 299] width 26 height 17
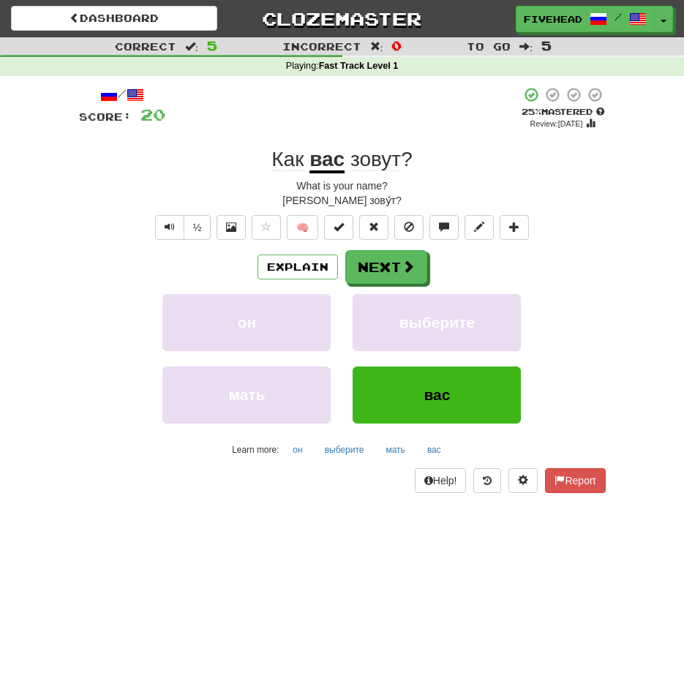
click at [460, 78] on div "/ Score: 20 + 4 25 % Mastered Review: 2025-09-18 Как вас зовут ? What is your n…" at bounding box center [342, 295] width 526 height 438
click at [391, 273] on button "Next" at bounding box center [387, 268] width 82 height 34
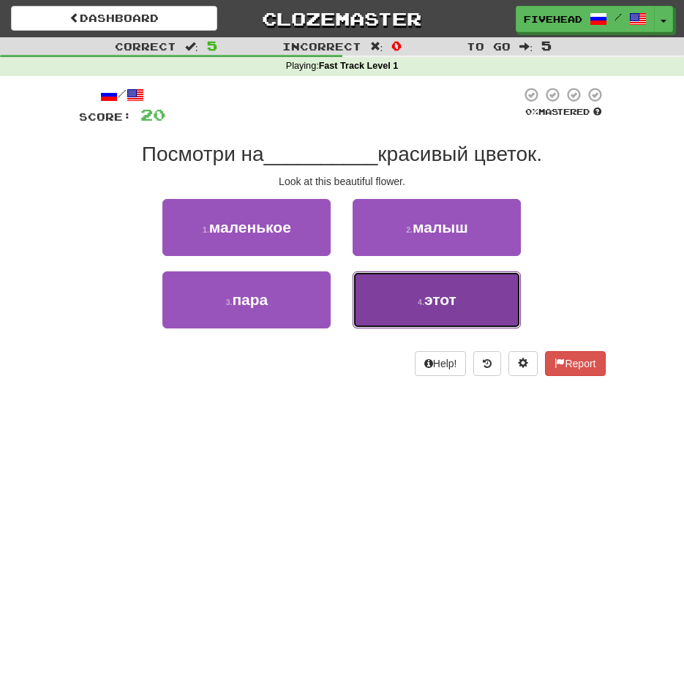
click at [391, 285] on button "4 . этот" at bounding box center [436, 299] width 168 height 57
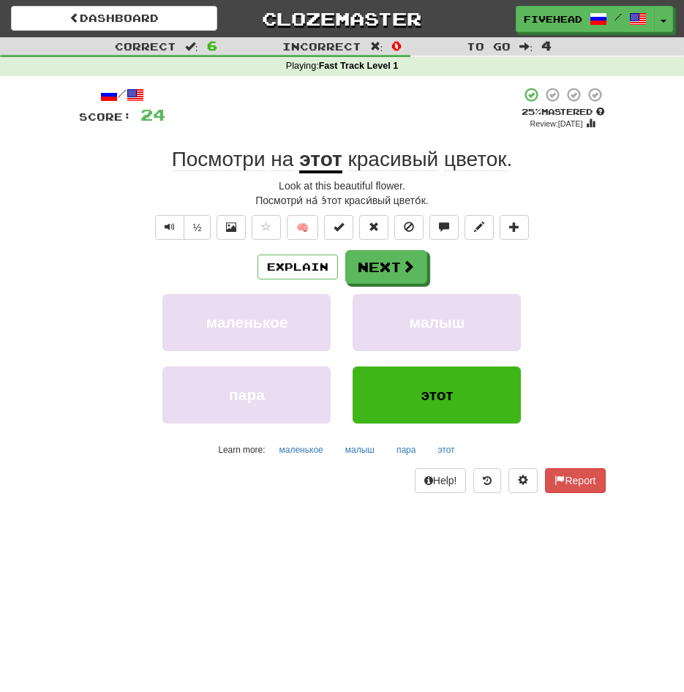
click at [473, 154] on span "цветок" at bounding box center [475, 159] width 63 height 23
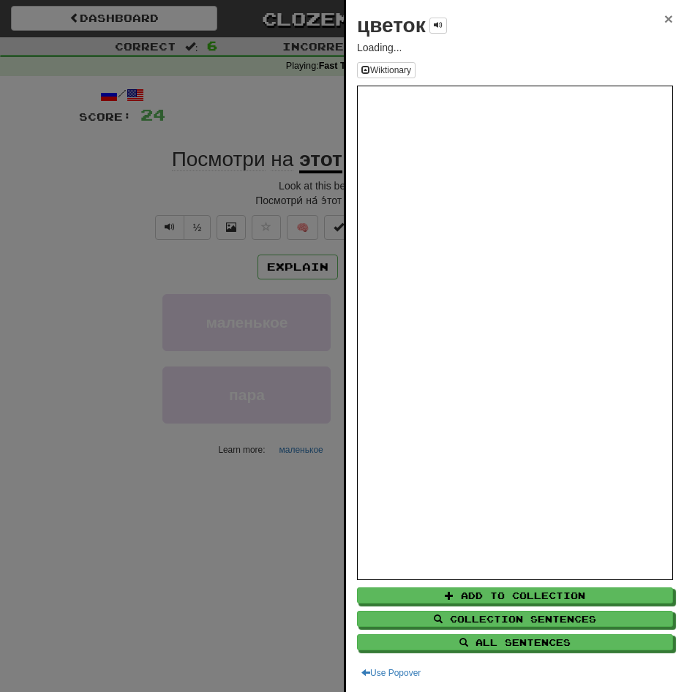
click at [664, 22] on span "×" at bounding box center [668, 18] width 9 height 17
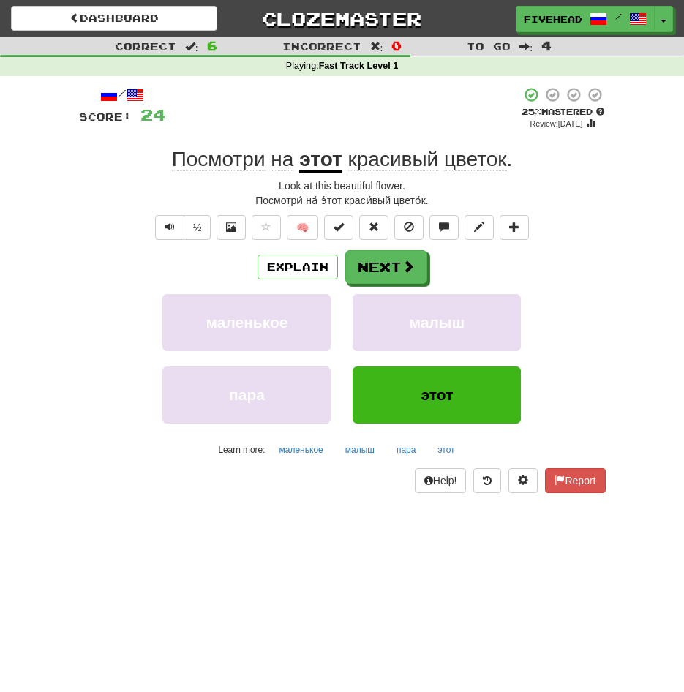
click at [383, 152] on span "красивый" at bounding box center [393, 159] width 91 height 23
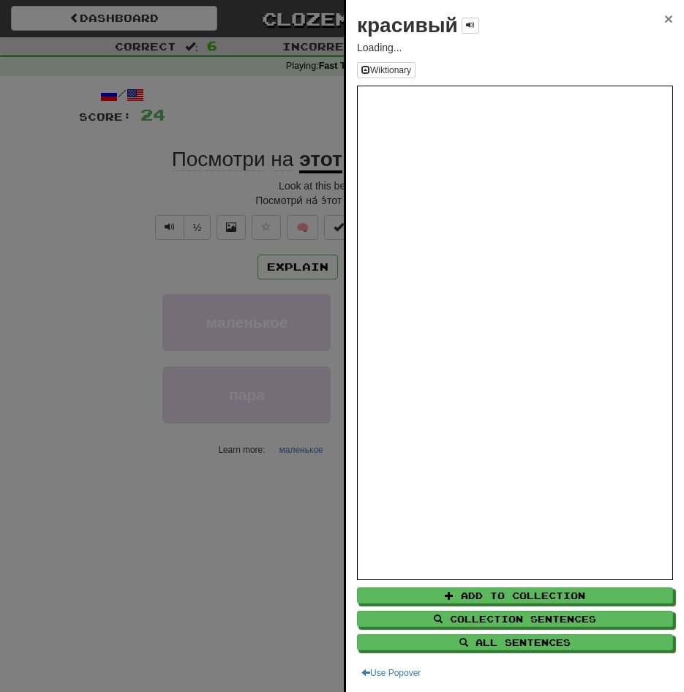
click at [664, 17] on span "×" at bounding box center [668, 18] width 9 height 17
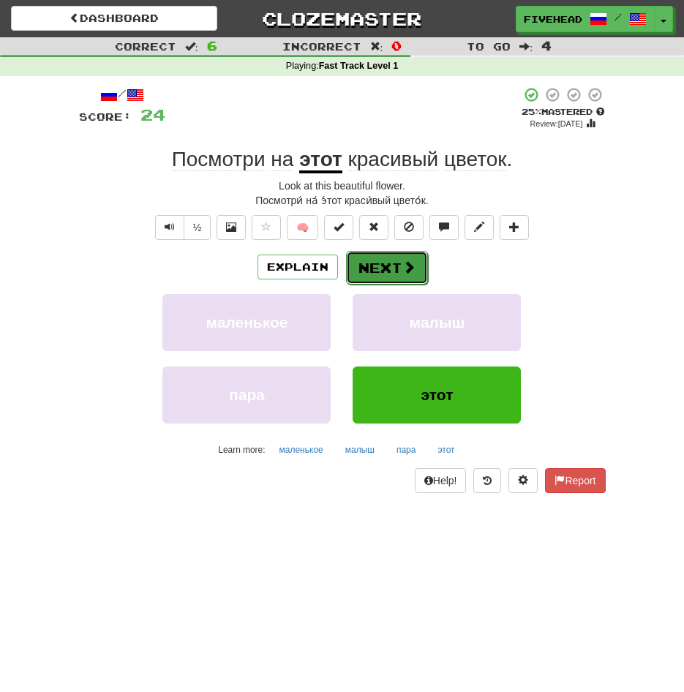
click at [415, 257] on button "Next" at bounding box center [387, 268] width 82 height 34
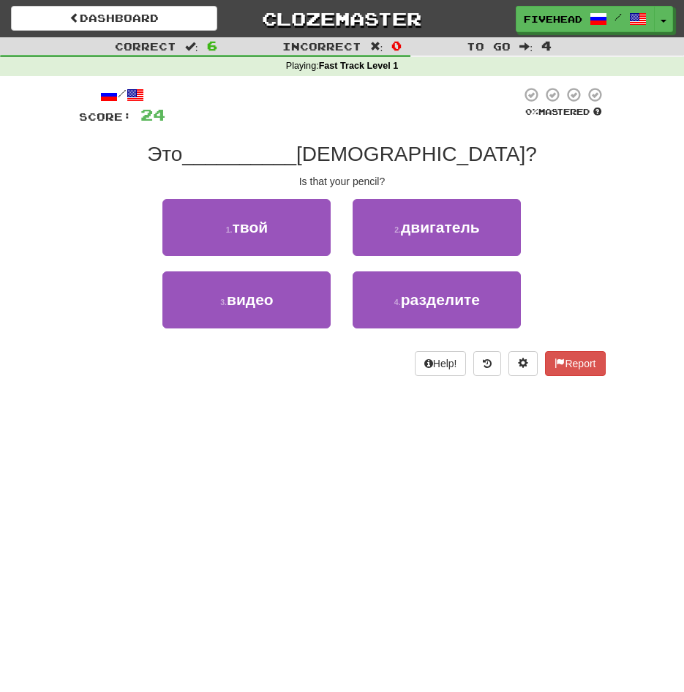
click at [426, 156] on span "карандаш?" at bounding box center [416, 154] width 241 height 23
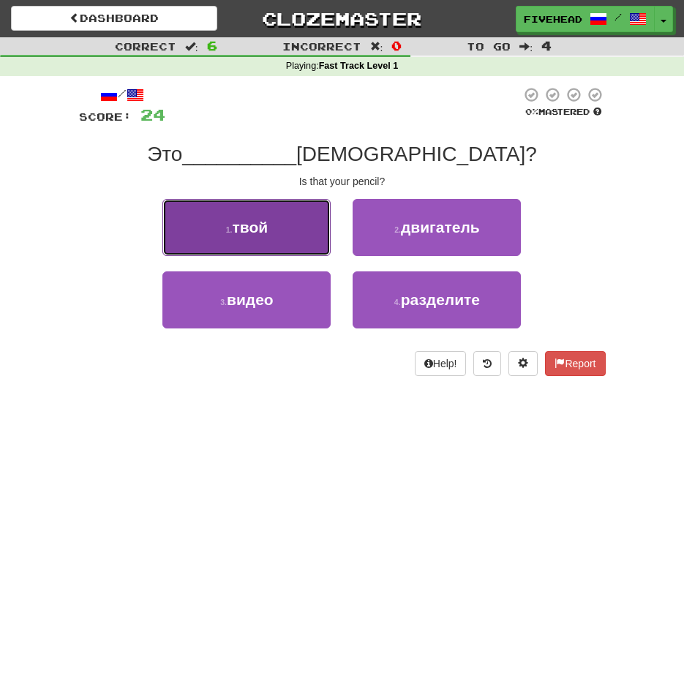
click at [269, 237] on button "1 . твой" at bounding box center [246, 227] width 168 height 57
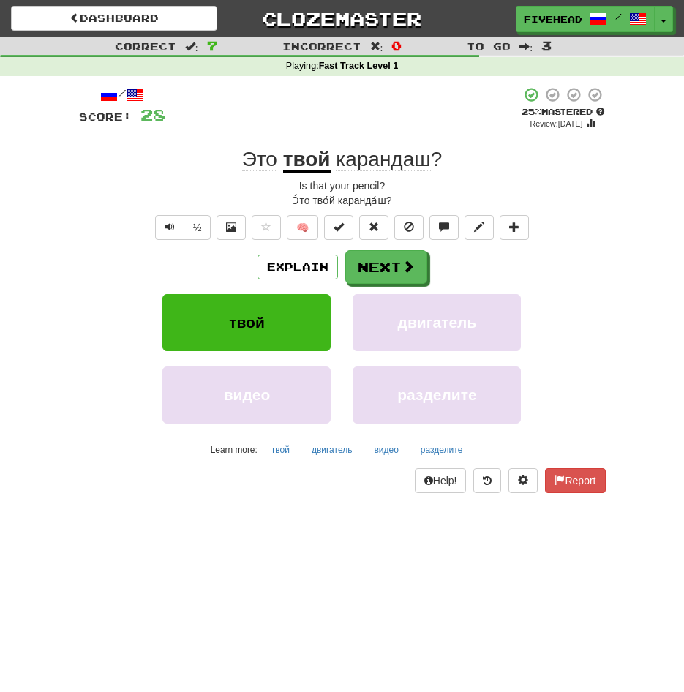
click at [397, 148] on span "карандаш" at bounding box center [383, 159] width 94 height 23
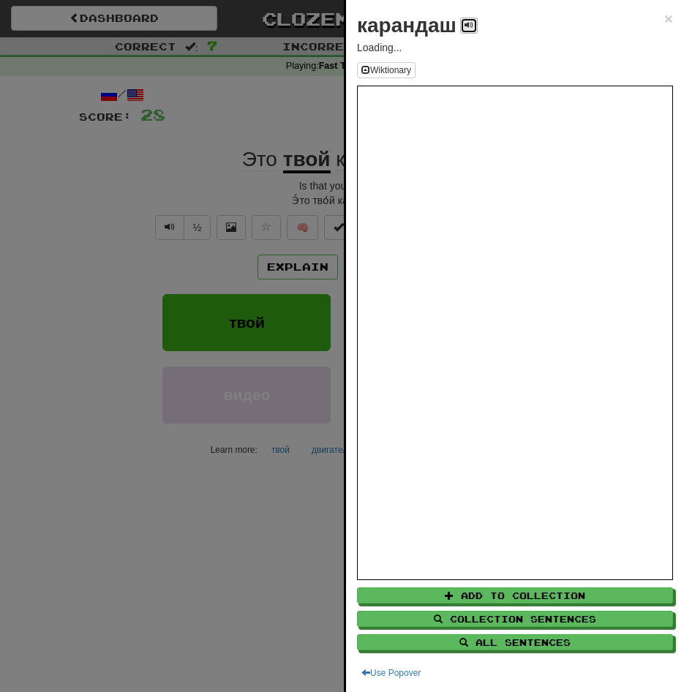
click at [465, 29] on span at bounding box center [468, 24] width 9 height 9
click at [466, 28] on span at bounding box center [468, 24] width 9 height 9
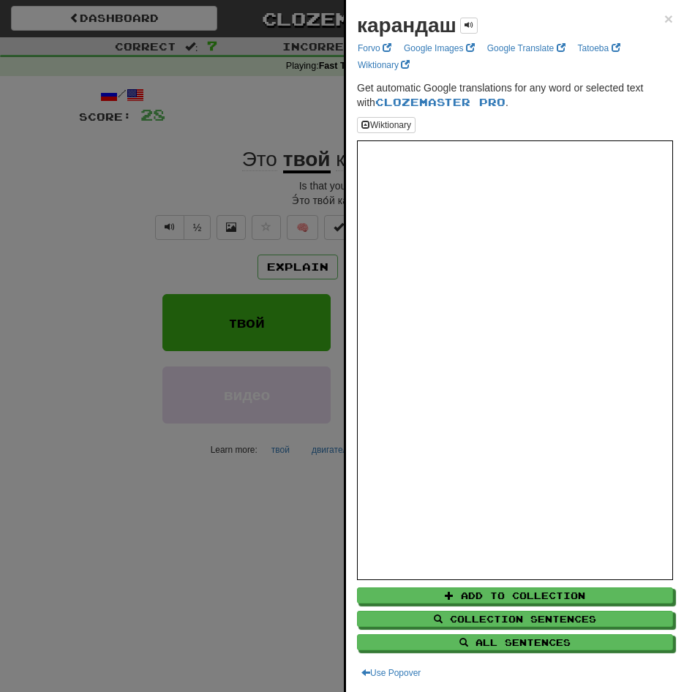
click at [263, 467] on div at bounding box center [342, 346] width 684 height 692
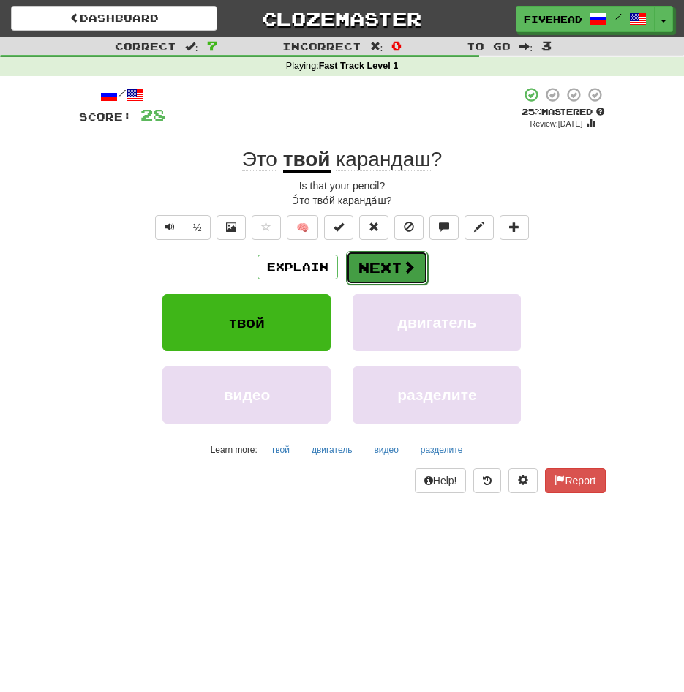
click at [394, 281] on button "Next" at bounding box center [387, 268] width 82 height 34
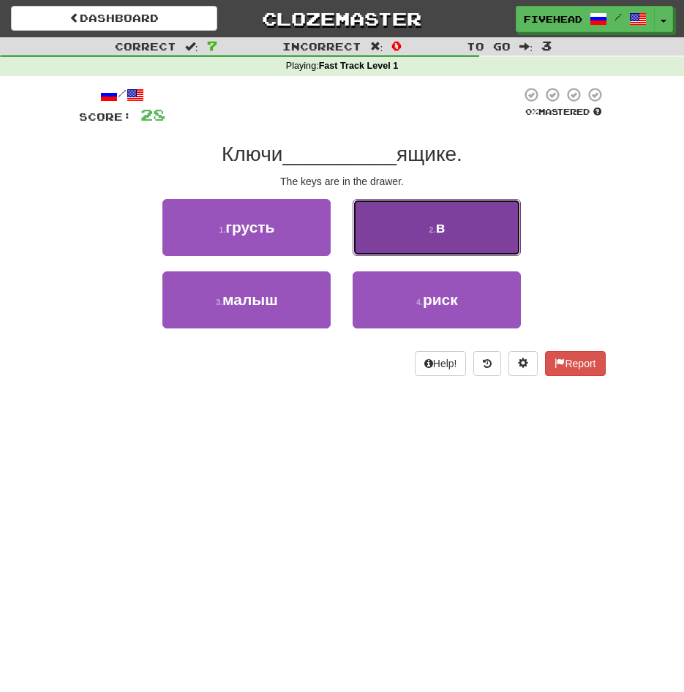
click at [416, 228] on button "2 . в" at bounding box center [436, 227] width 168 height 57
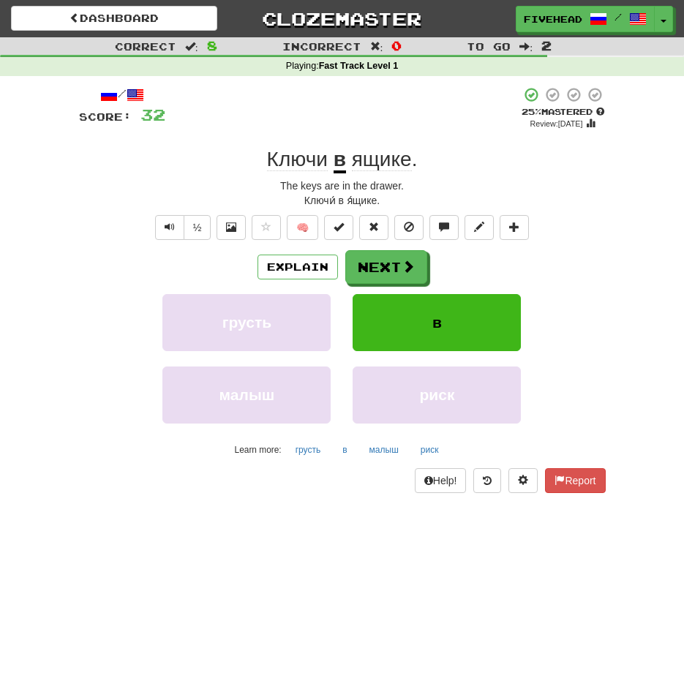
click at [312, 159] on span "Ключи" at bounding box center [297, 159] width 61 height 23
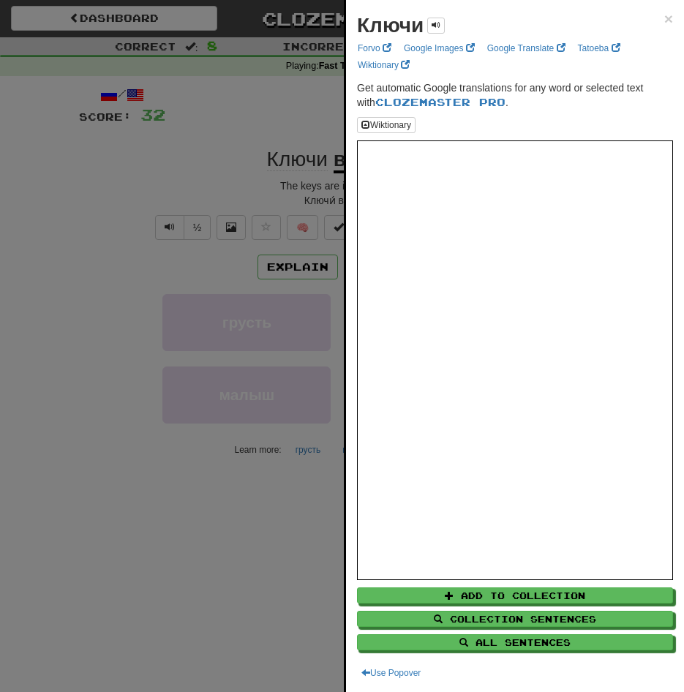
click at [243, 276] on div at bounding box center [342, 346] width 684 height 692
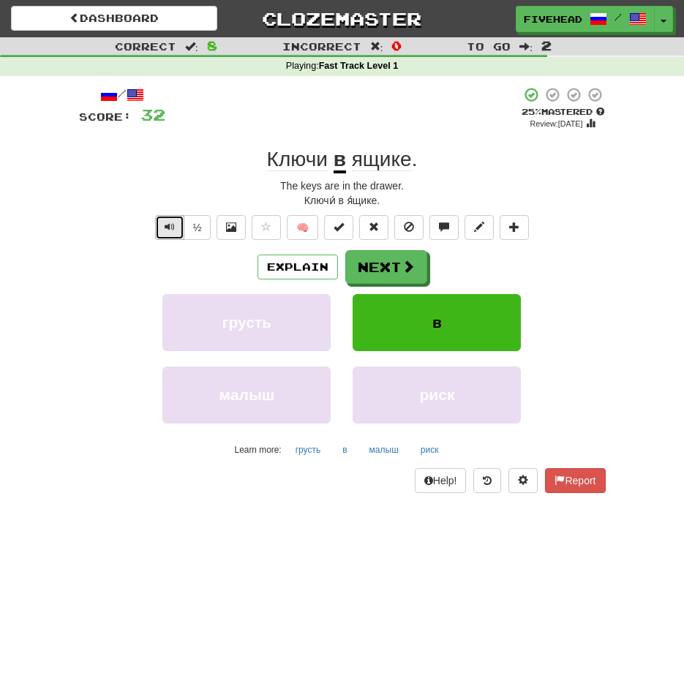
click at [175, 228] on button "Text-to-speech controls" at bounding box center [169, 227] width 29 height 25
click at [175, 230] on button "Text-to-speech controls" at bounding box center [169, 227] width 29 height 25
click at [390, 169] on span "ящике" at bounding box center [382, 159] width 60 height 23
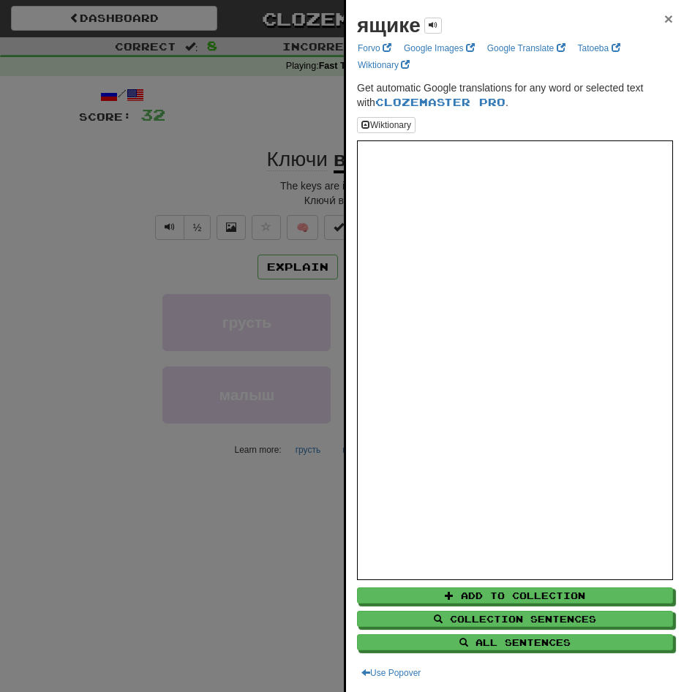
click at [664, 20] on span "×" at bounding box center [668, 18] width 9 height 17
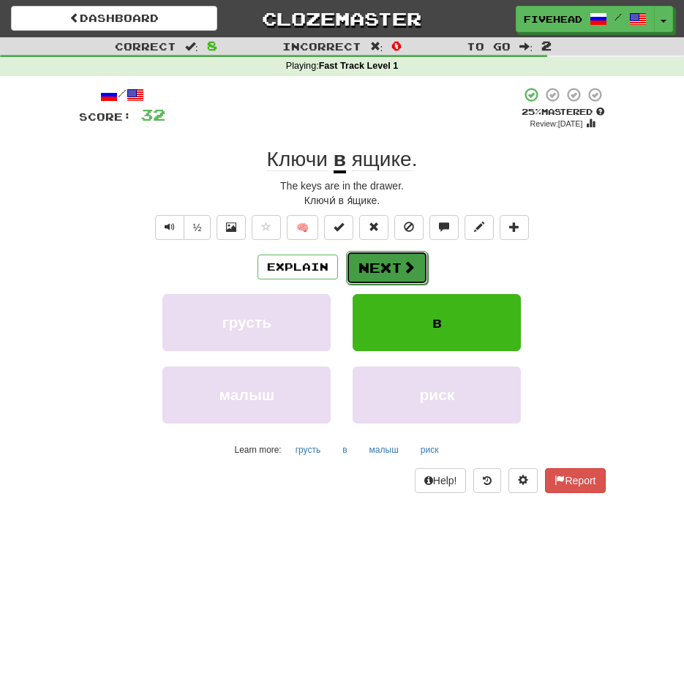
click at [388, 273] on button "Next" at bounding box center [387, 268] width 82 height 34
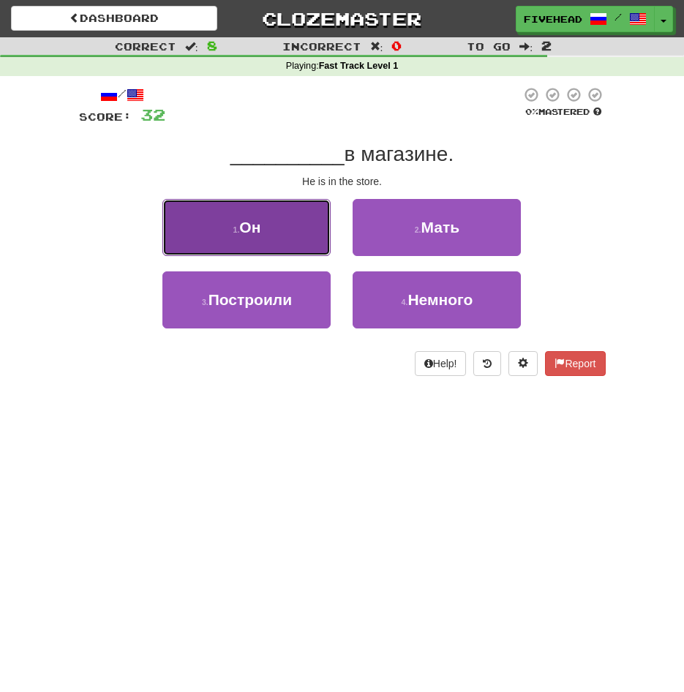
click at [304, 238] on button "1 . Он" at bounding box center [246, 227] width 168 height 57
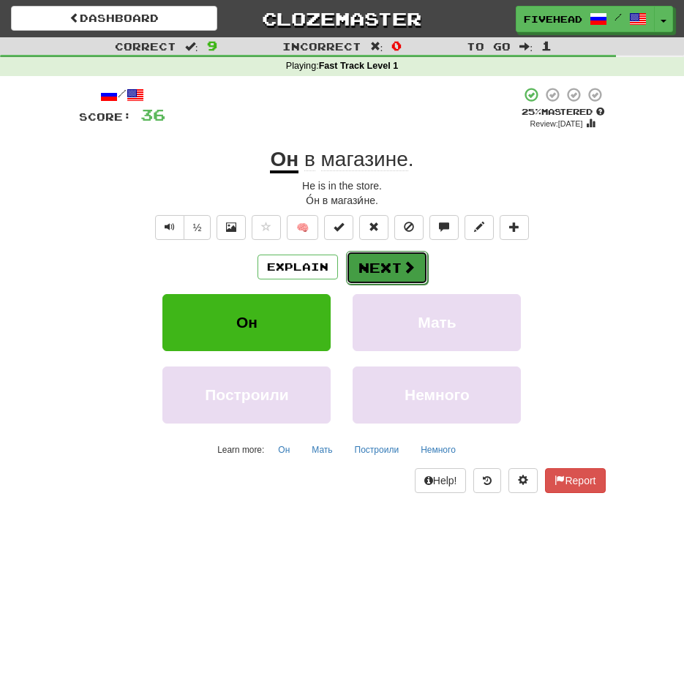
click at [383, 261] on button "Next" at bounding box center [387, 268] width 82 height 34
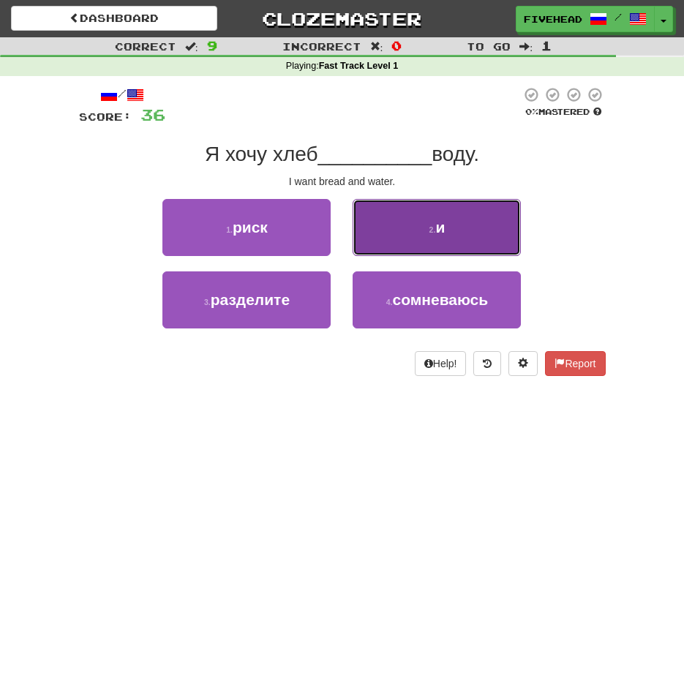
click at [398, 239] on button "2 . и" at bounding box center [436, 227] width 168 height 57
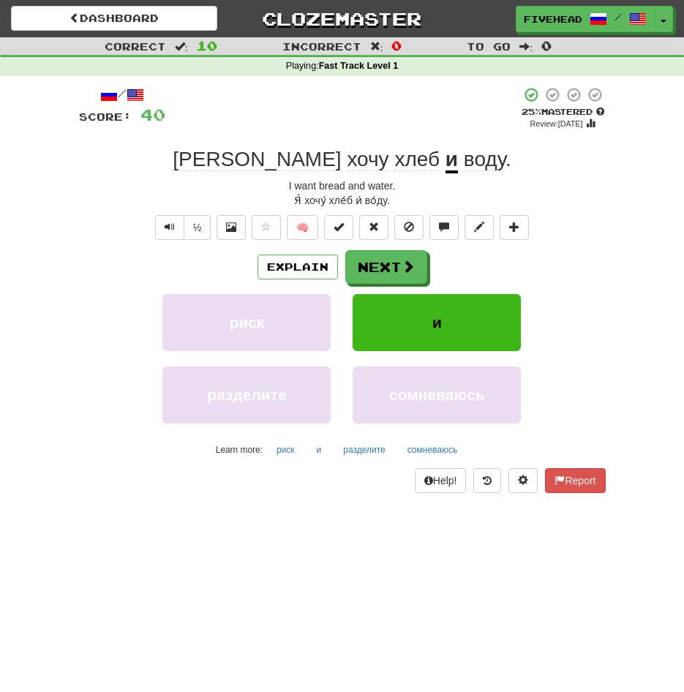
click at [394, 165] on span "хлеб" at bounding box center [416, 159] width 45 height 23
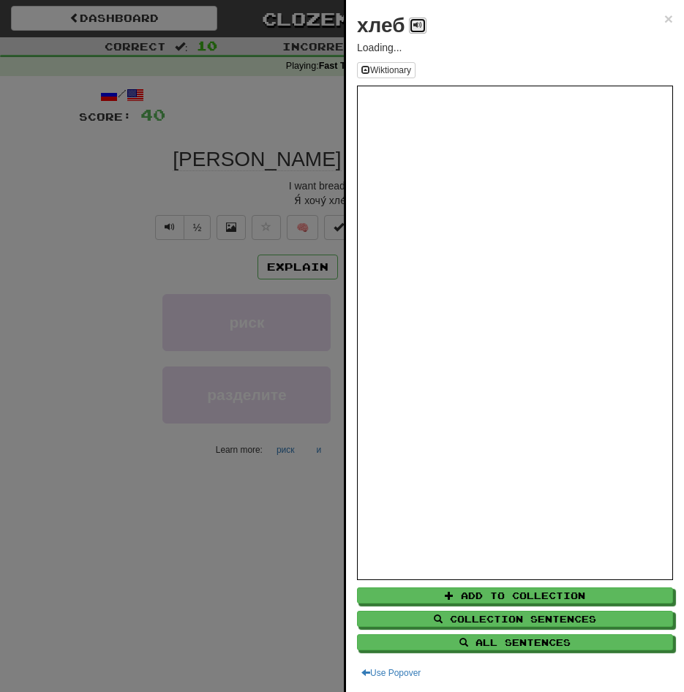
click at [420, 23] on span at bounding box center [417, 24] width 9 height 9
click at [414, 31] on button at bounding box center [418, 26] width 18 height 16
click at [664, 18] on span "×" at bounding box center [668, 18] width 9 height 17
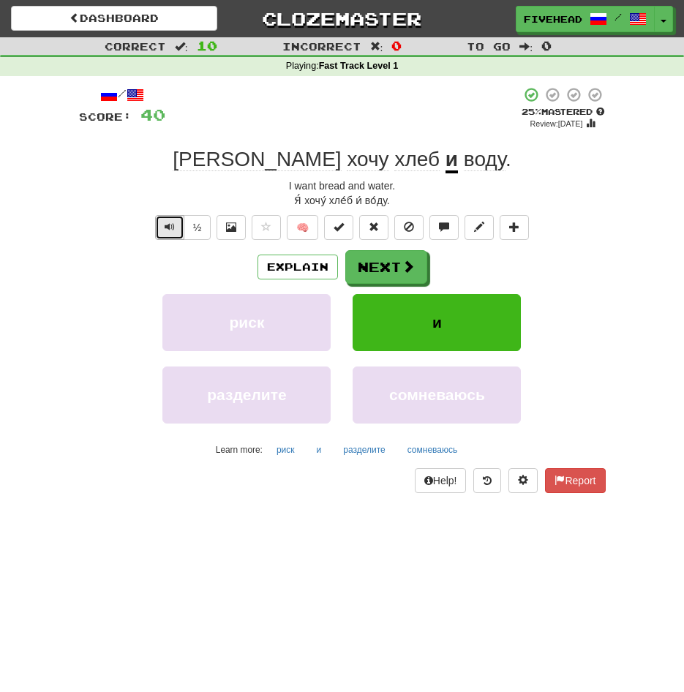
click at [165, 227] on span "Text-to-speech controls" at bounding box center [170, 227] width 10 height 10
click at [232, 328] on div "Explain Next риск и разделите сомневаюсь Learn more: риск и разделите сомневаюсь" at bounding box center [342, 355] width 526 height 211
click at [163, 246] on div "/ Score: 40 + 4 25 % Mastered Review: 2025-09-18 Я хочу хлеб и воду . I want br…" at bounding box center [342, 289] width 526 height 407
click at [167, 230] on span "Text-to-speech controls" at bounding box center [170, 227] width 10 height 10
click at [396, 271] on button "Next" at bounding box center [387, 268] width 82 height 34
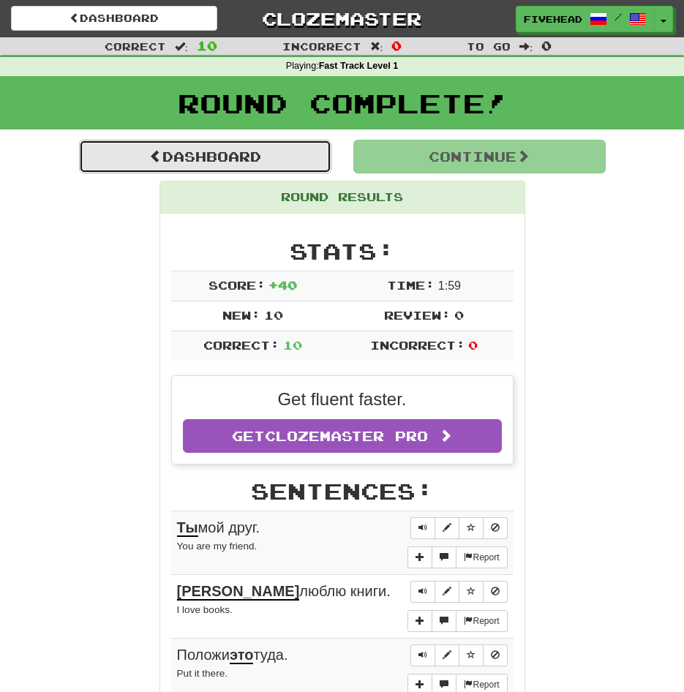
click at [309, 154] on link "Dashboard" at bounding box center [205, 157] width 252 height 34
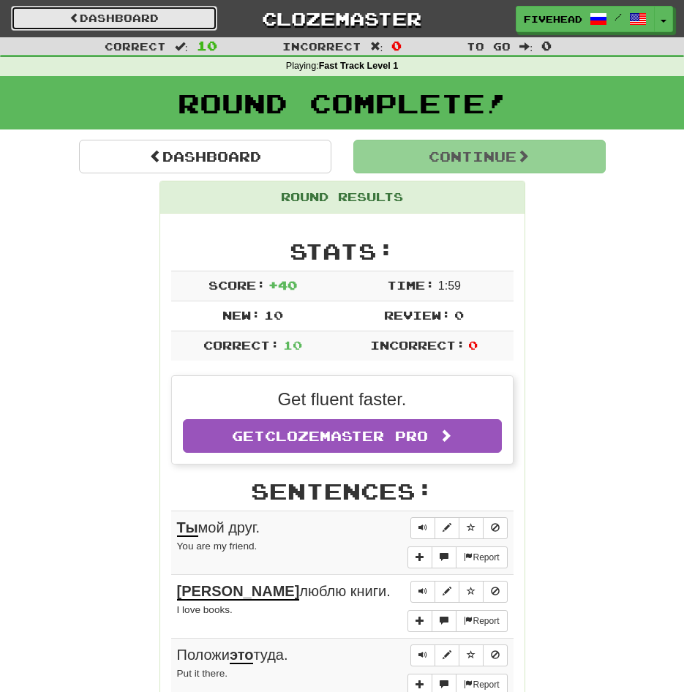
click at [84, 14] on link "Dashboard" at bounding box center [114, 18] width 206 height 25
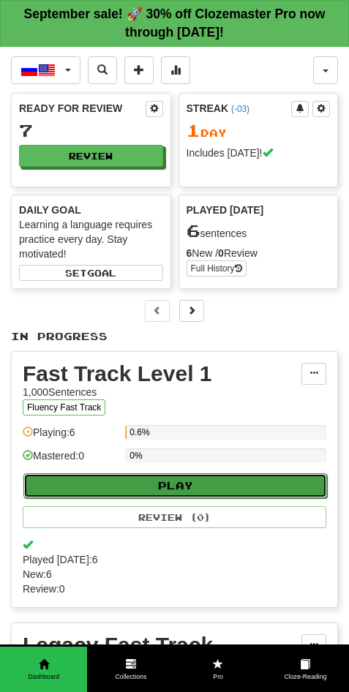
click at [196, 486] on button "Play" at bounding box center [174, 485] width 303 height 25
select select "**"
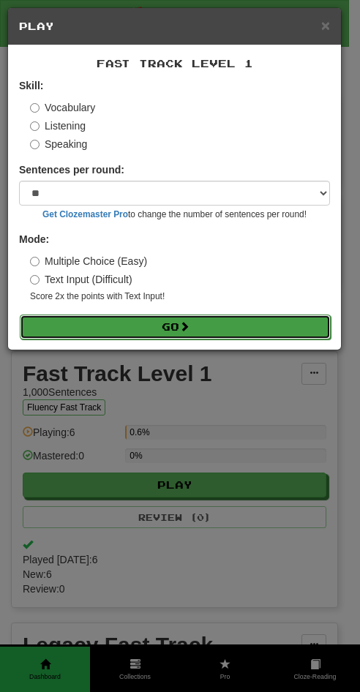
click at [188, 333] on button "Go" at bounding box center [175, 326] width 311 height 25
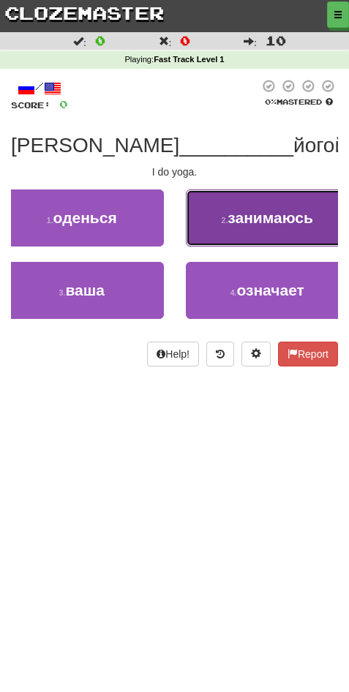
click at [296, 224] on span "занимаюсь" at bounding box center [270, 217] width 86 height 17
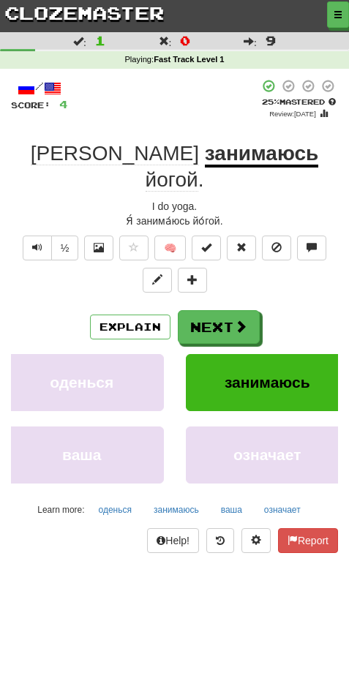
click at [205, 162] on u "занимаюсь" at bounding box center [262, 155] width 114 height 26
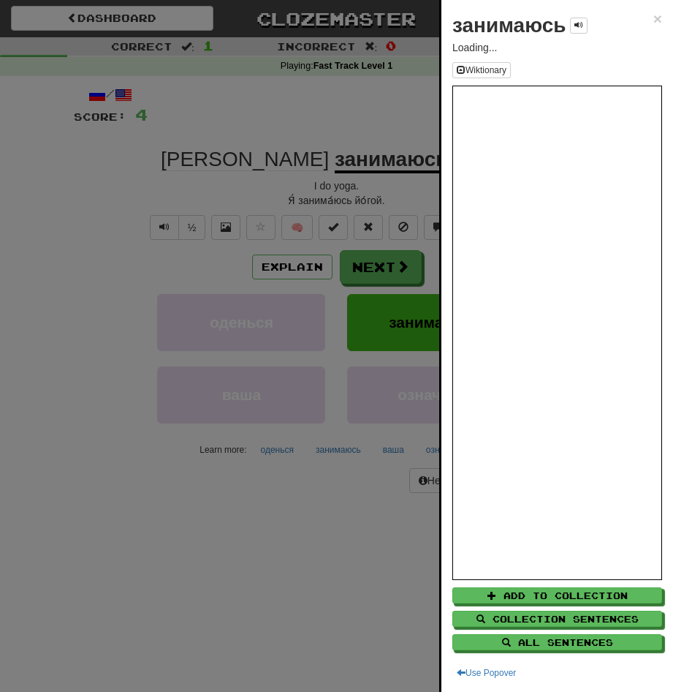
click at [308, 534] on div at bounding box center [336, 346] width 673 height 692
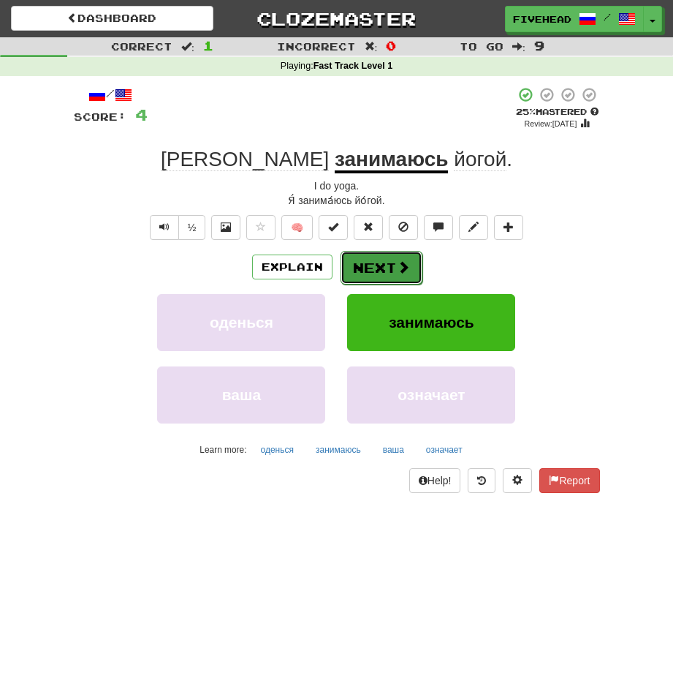
click at [348, 268] on span at bounding box center [403, 266] width 13 height 13
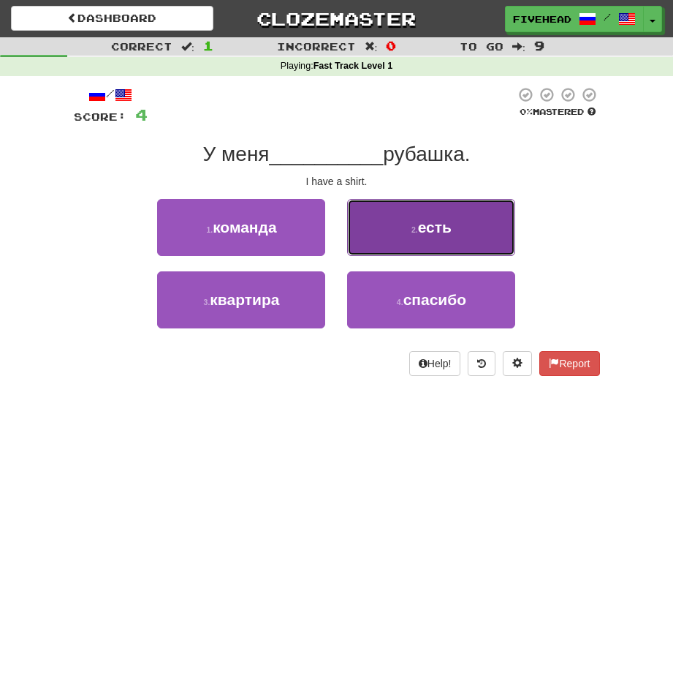
click at [348, 241] on button "2 . есть" at bounding box center [431, 227] width 168 height 57
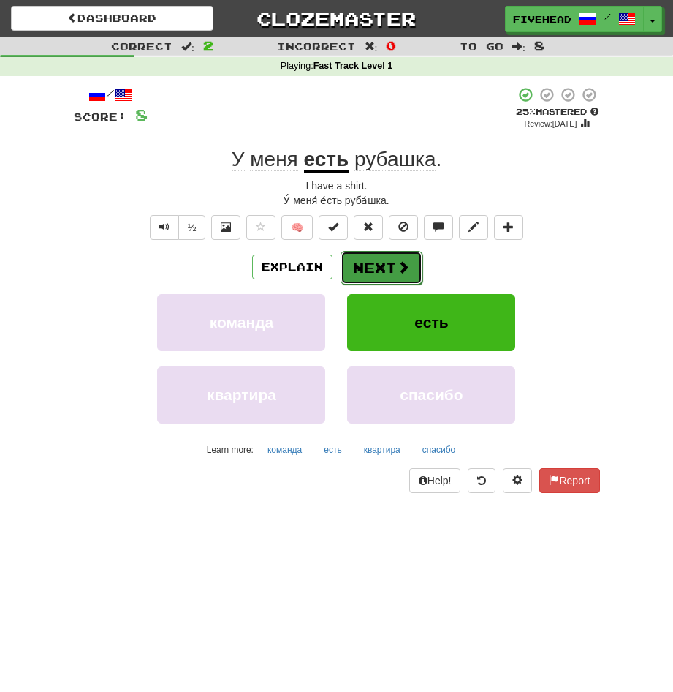
click at [348, 265] on button "Next" at bounding box center [382, 268] width 82 height 34
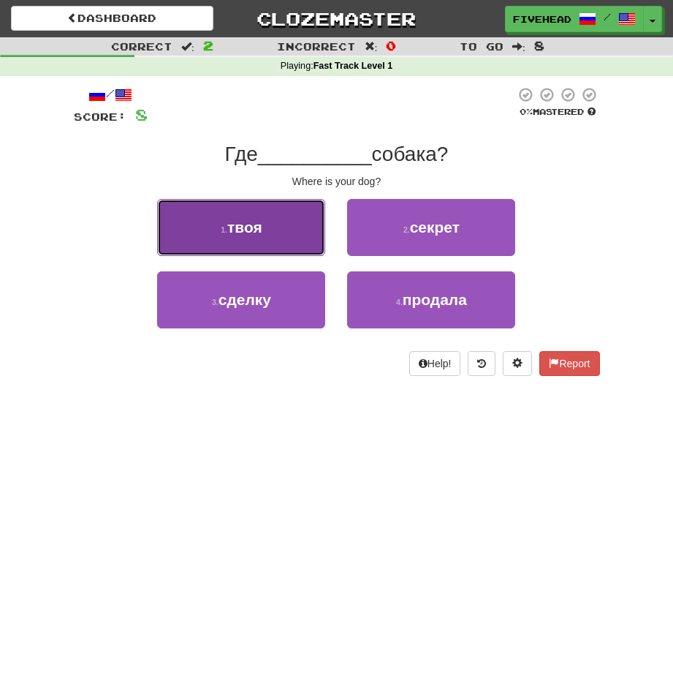
click at [284, 229] on button "1 . твоя" at bounding box center [241, 227] width 168 height 57
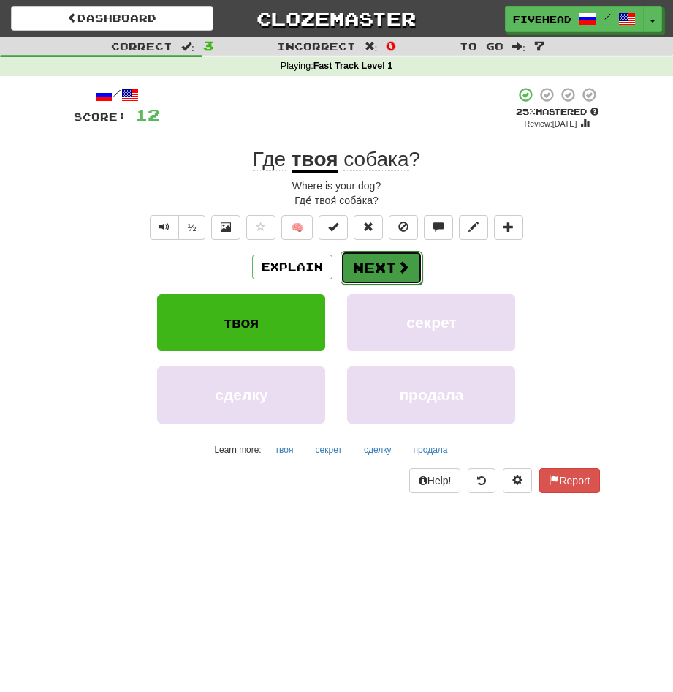
click at [348, 263] on span at bounding box center [403, 266] width 13 height 13
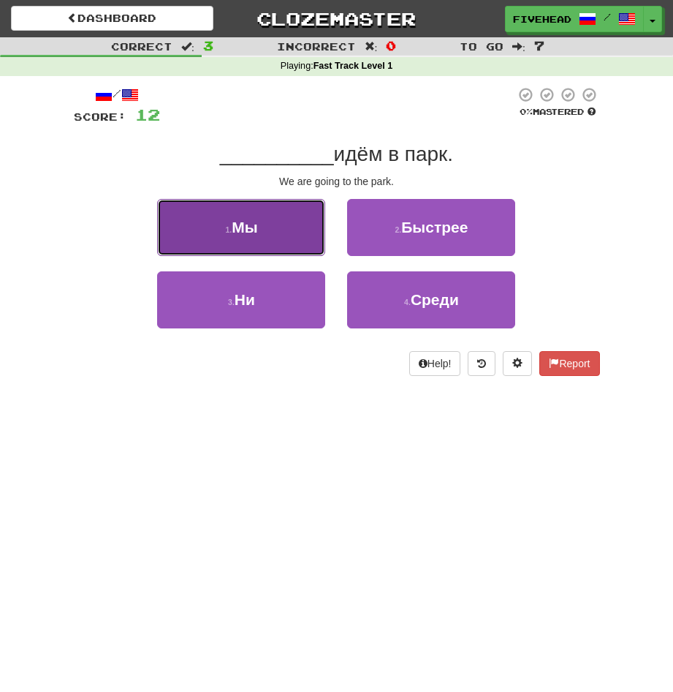
click at [264, 243] on button "1 . Мы" at bounding box center [241, 227] width 168 height 57
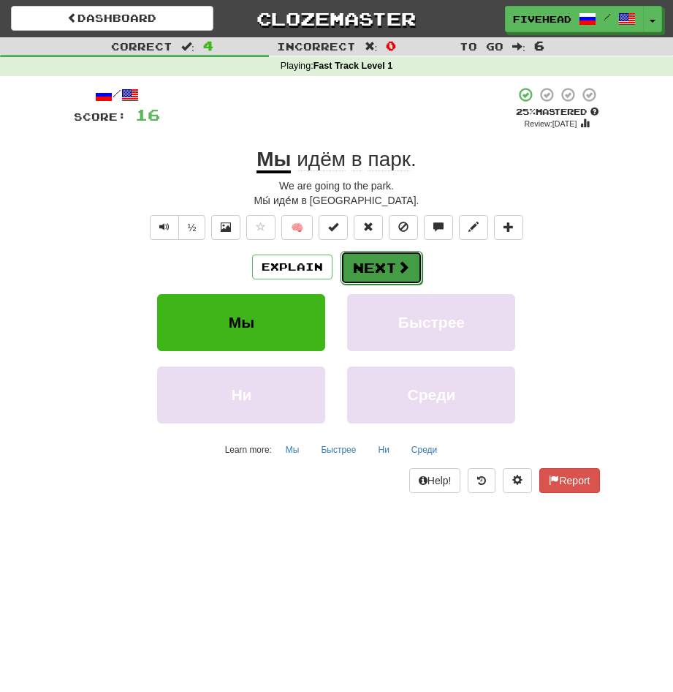
click at [348, 281] on button "Next" at bounding box center [382, 268] width 82 height 34
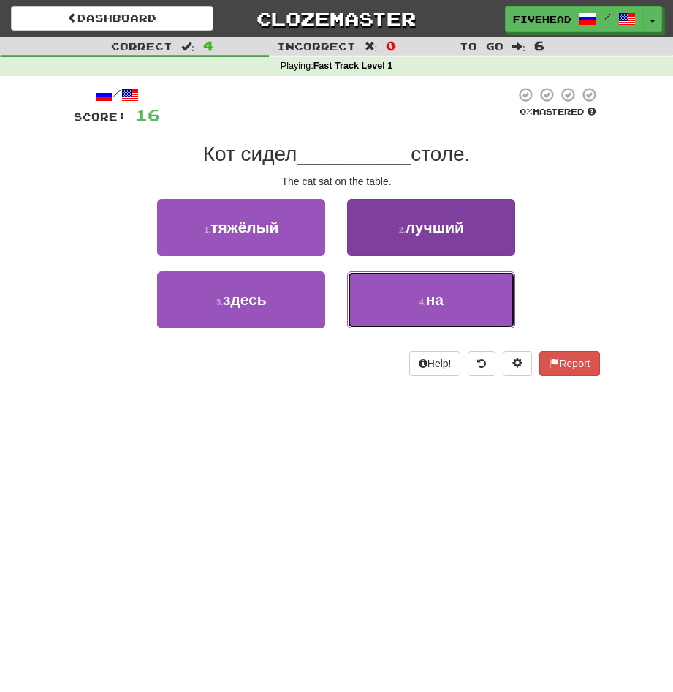
click at [348, 319] on button "4 . на" at bounding box center [431, 299] width 168 height 57
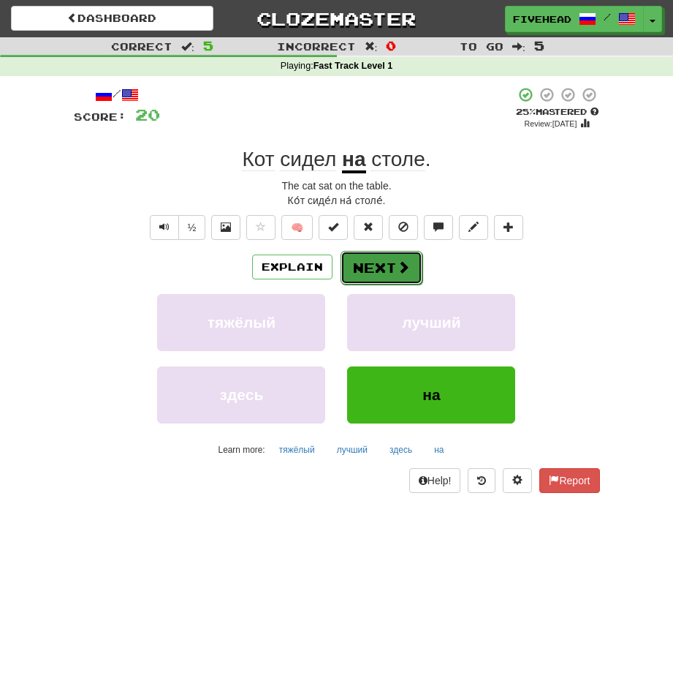
click at [348, 267] on button "Next" at bounding box center [382, 268] width 82 height 34
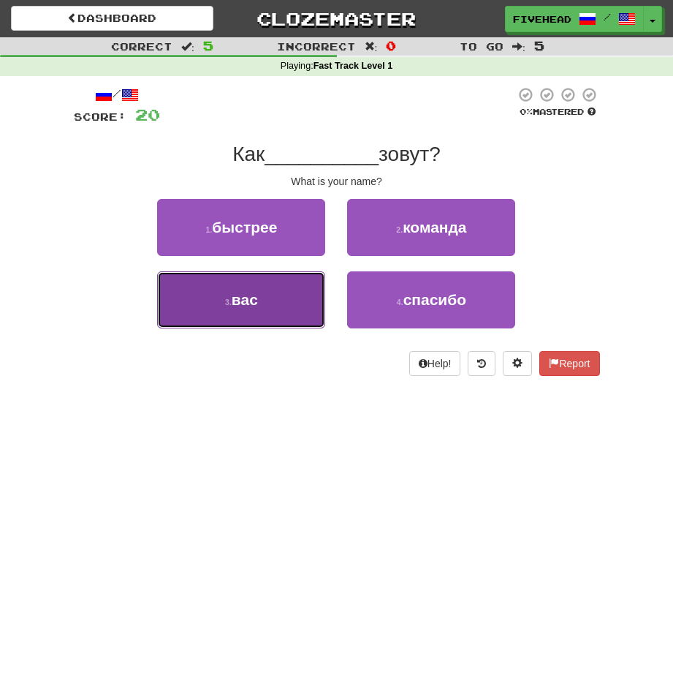
click at [280, 303] on button "3 . вас" at bounding box center [241, 299] width 168 height 57
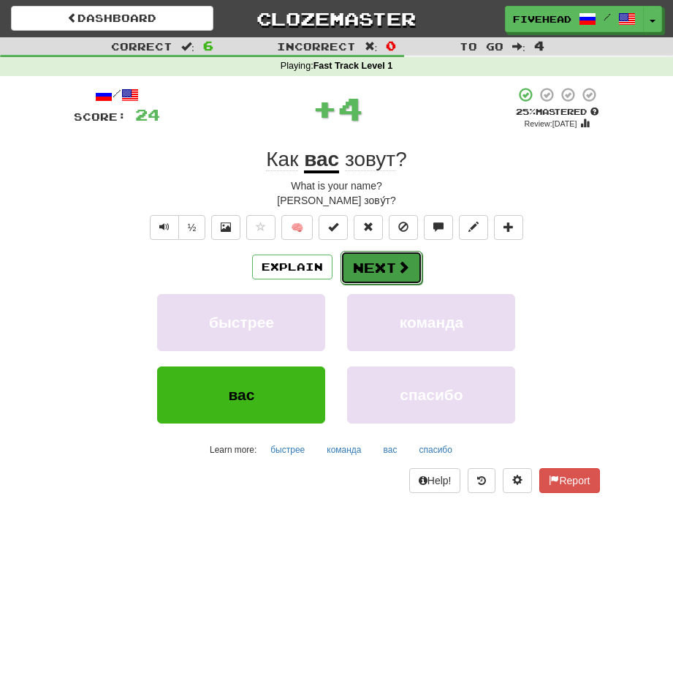
click at [348, 254] on button "Next" at bounding box center [382, 268] width 82 height 34
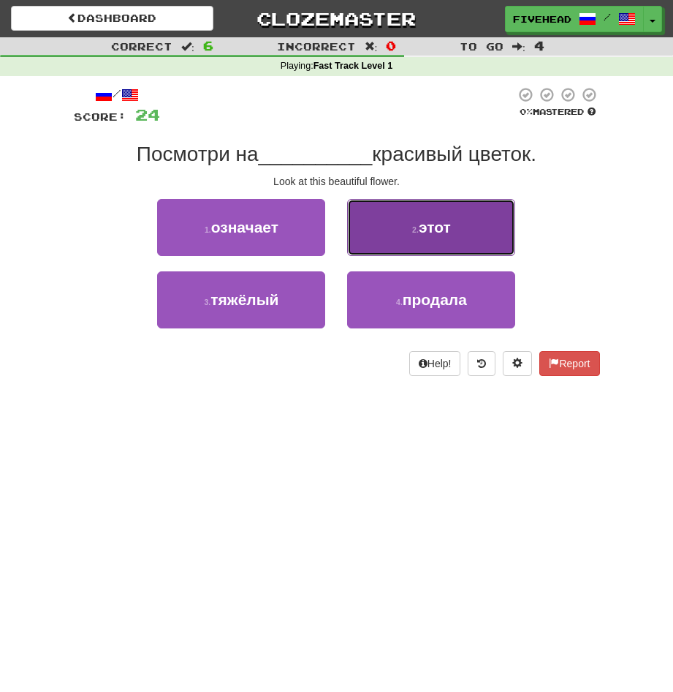
click at [348, 236] on button "2 . этот" at bounding box center [431, 227] width 168 height 57
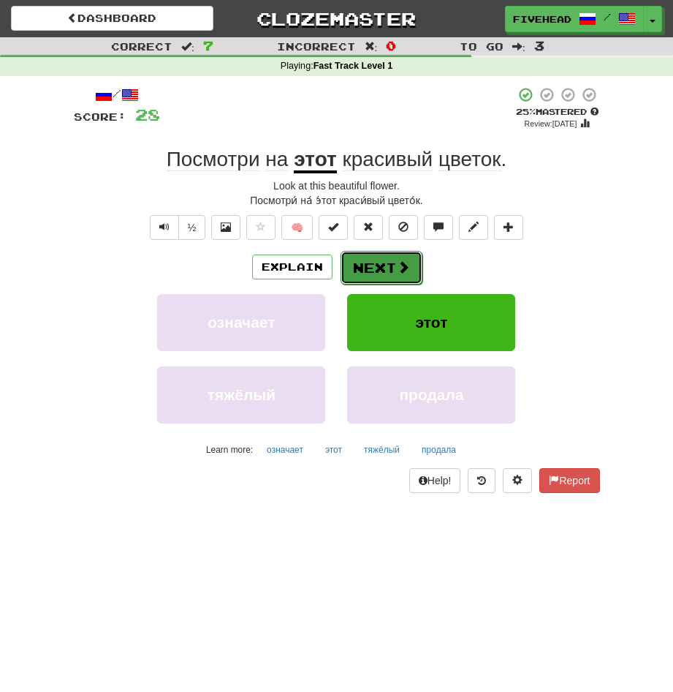
click at [348, 273] on button "Next" at bounding box center [382, 268] width 82 height 34
